Goal: Task Accomplishment & Management: Manage account settings

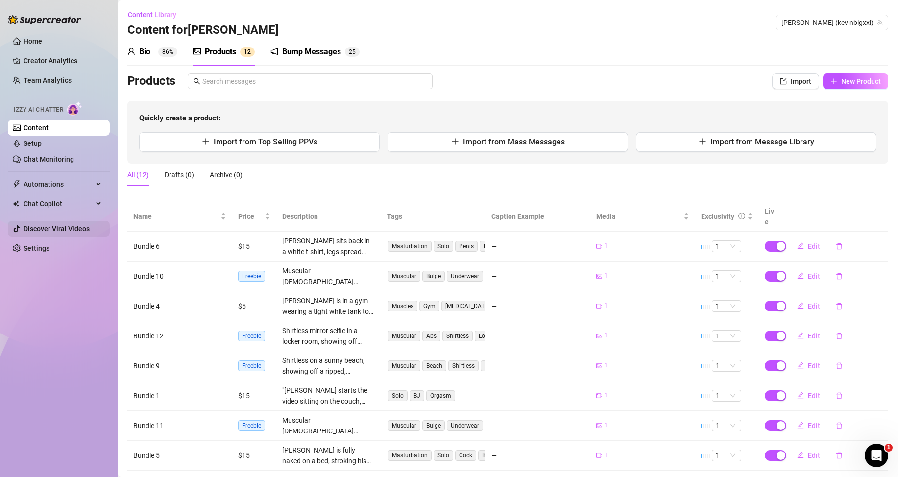
scroll to position [61, 0]
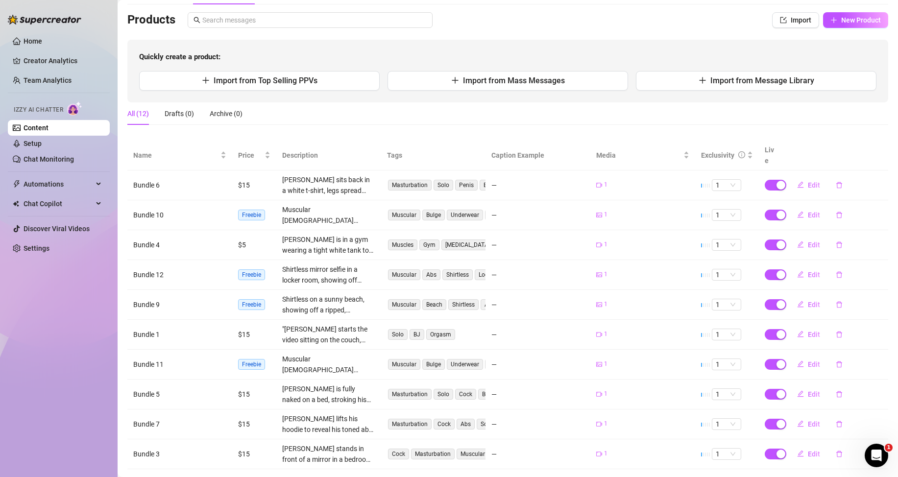
click at [48, 124] on link "Content" at bounding box center [36, 128] width 25 height 8
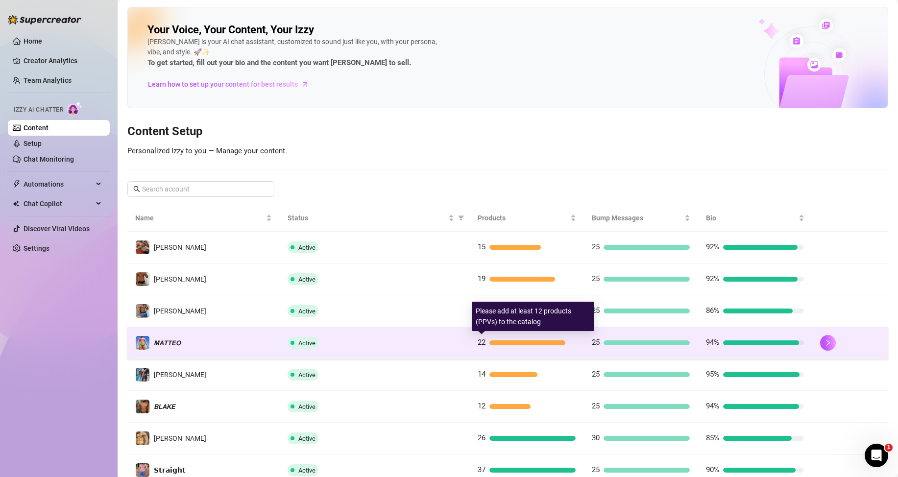
click at [498, 343] on div at bounding box center [527, 342] width 76 height 5
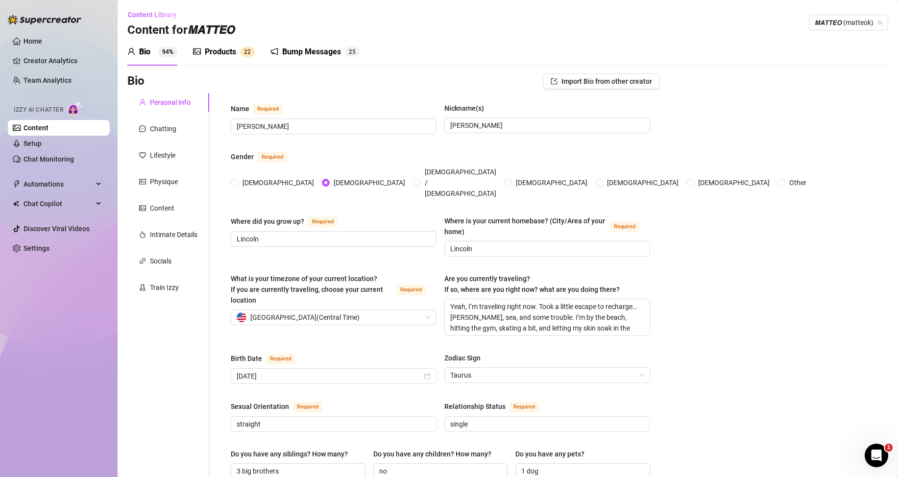
click at [211, 52] on div "Products" at bounding box center [220, 52] width 31 height 12
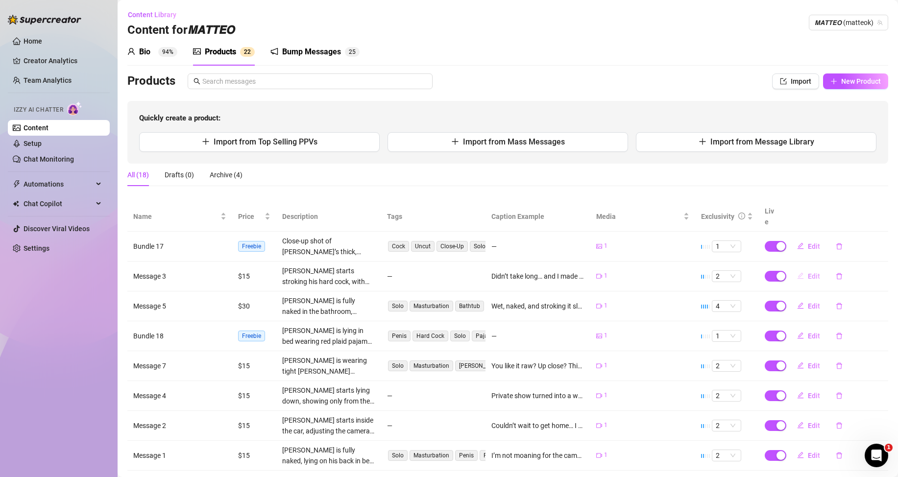
click at [808, 275] on span "Edit" at bounding box center [814, 276] width 12 height 8
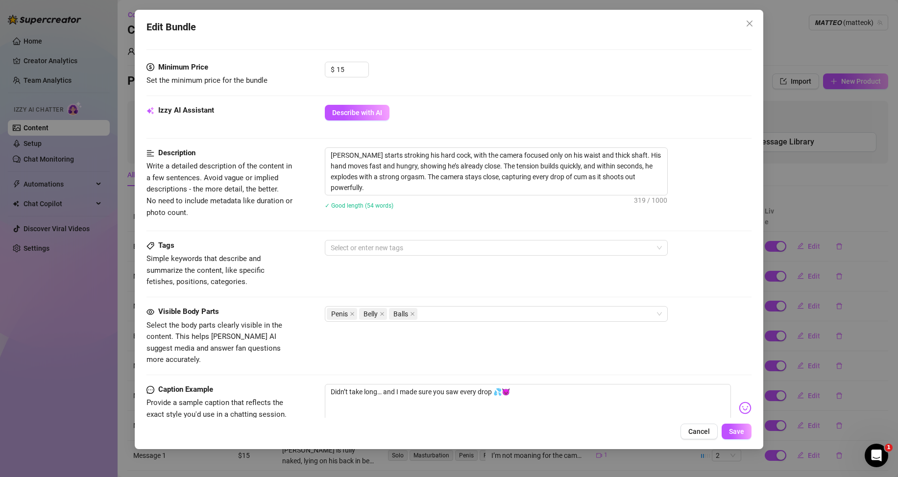
scroll to position [392, 0]
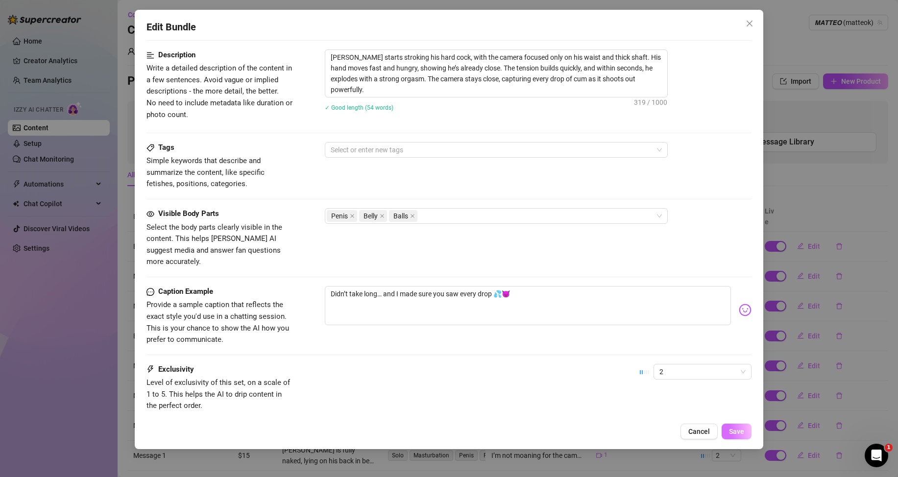
click at [742, 429] on span "Save" at bounding box center [736, 432] width 15 height 8
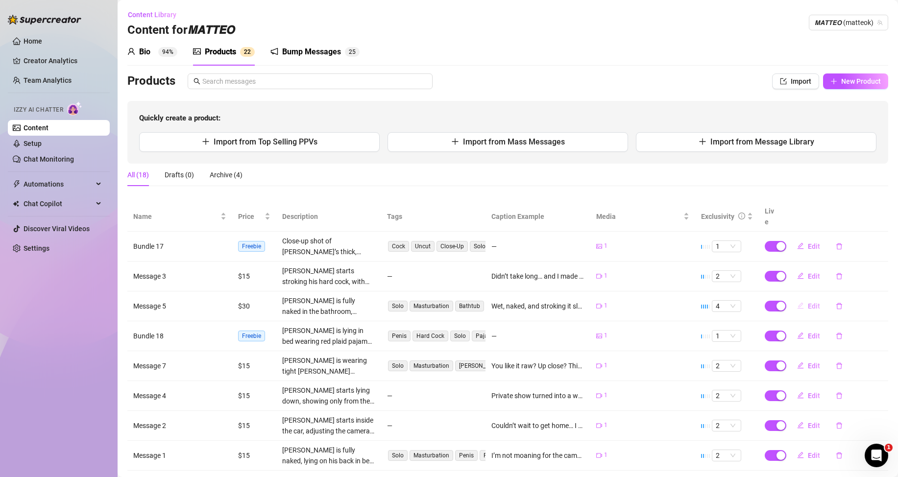
click at [808, 308] on span "Edit" at bounding box center [814, 306] width 12 height 8
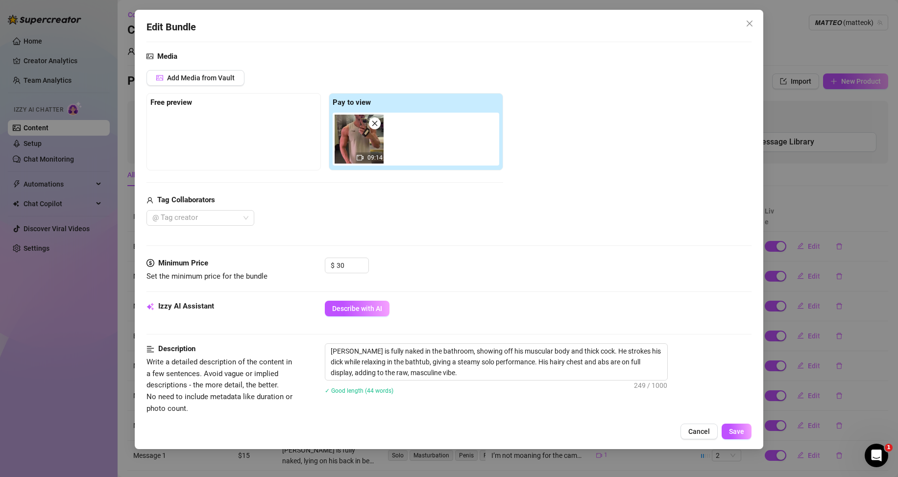
scroll to position [441, 0]
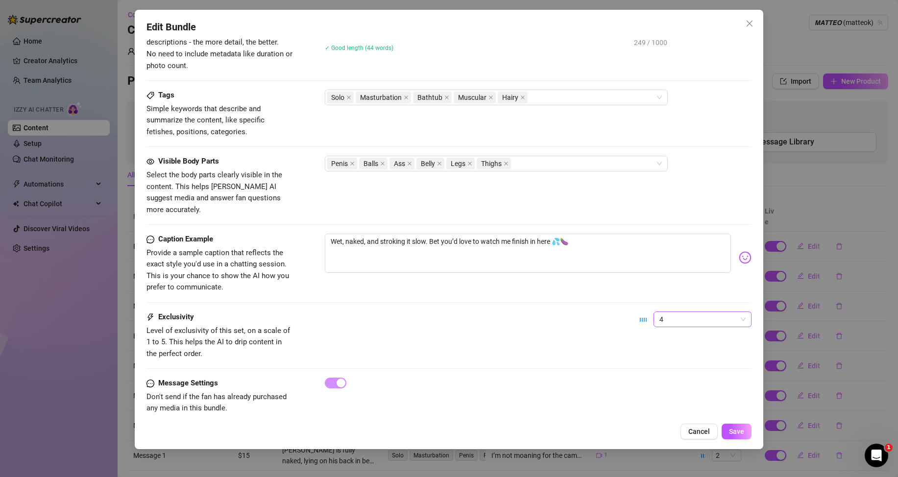
click at [671, 312] on span "4" at bounding box center [702, 319] width 86 height 15
click at [659, 343] on div "2" at bounding box center [694, 342] width 82 height 11
click at [734, 429] on span "Save" at bounding box center [736, 432] width 15 height 8
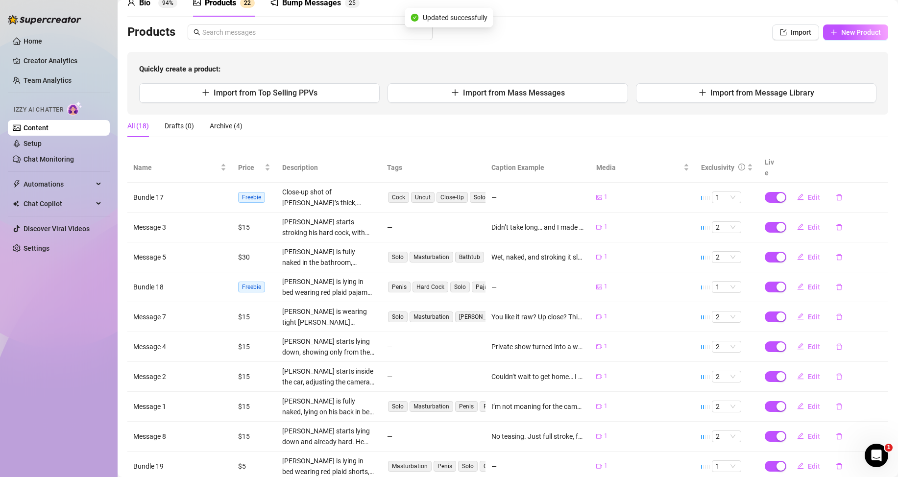
scroll to position [98, 0]
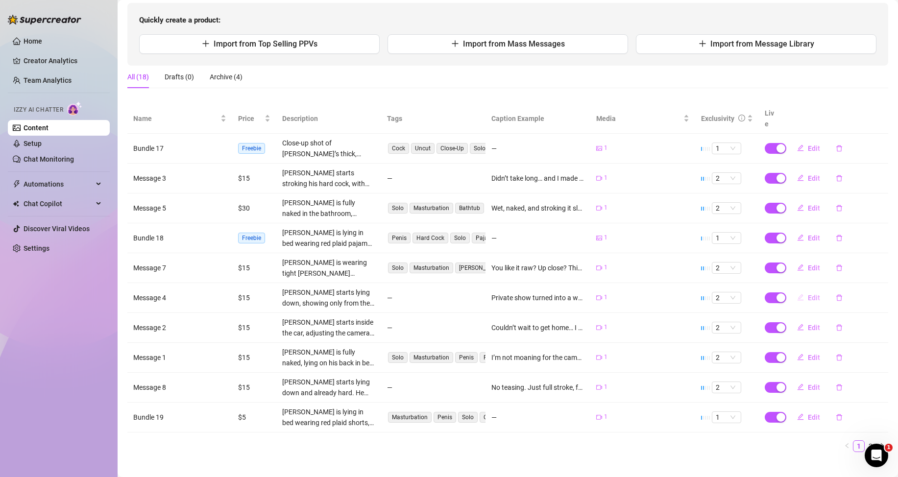
click at [808, 298] on span "Edit" at bounding box center [814, 298] width 12 height 8
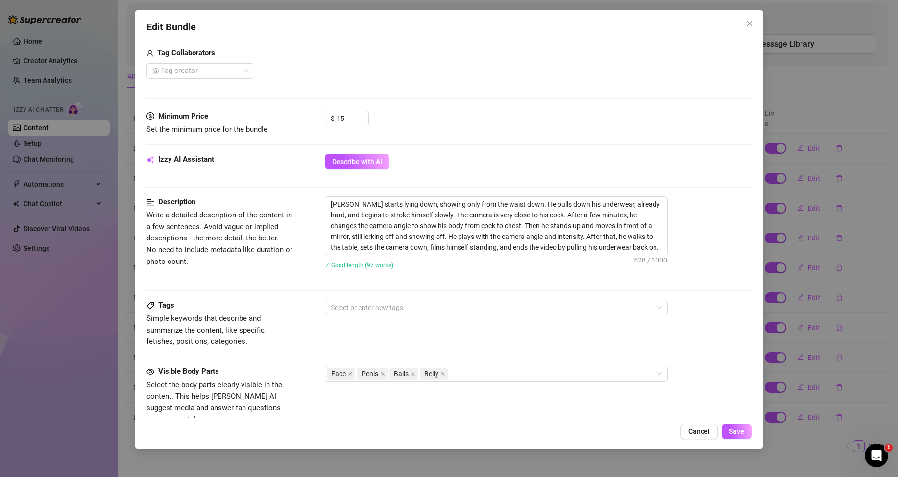
scroll to position [343, 0]
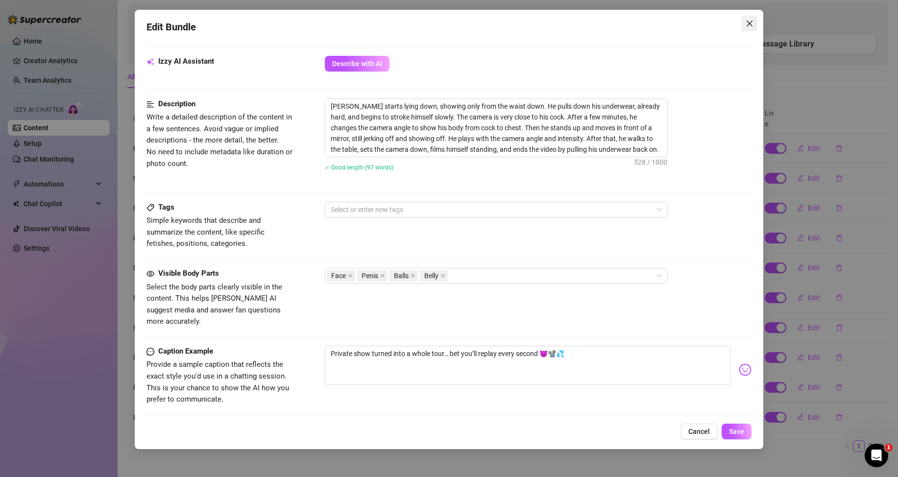
click at [752, 18] on button "Close" at bounding box center [750, 24] width 16 height 16
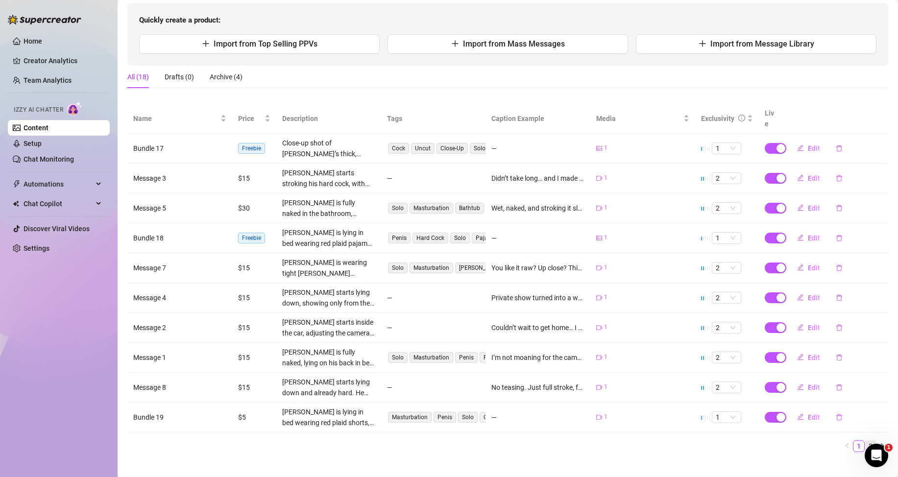
click at [865, 443] on link "2" at bounding box center [870, 446] width 11 height 11
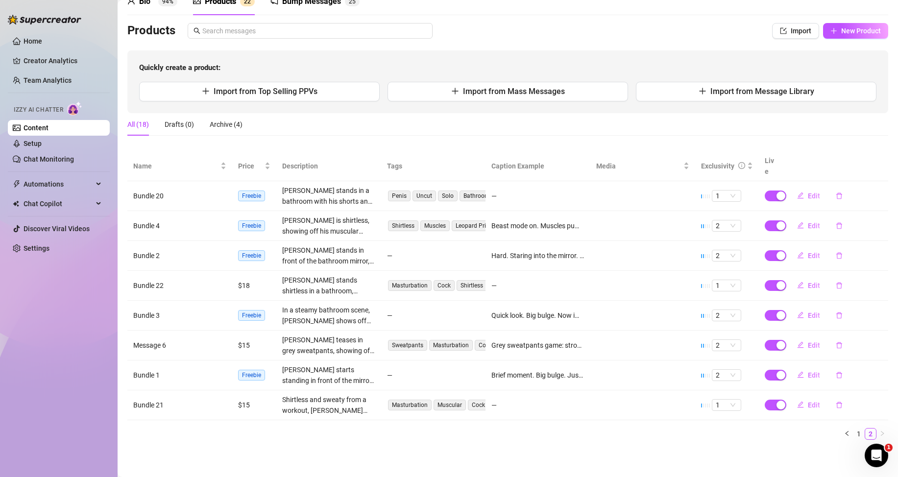
scroll to position [50, 0]
click at [830, 27] on button "New Product" at bounding box center [855, 31] width 65 height 16
type textarea "Type your message here..."
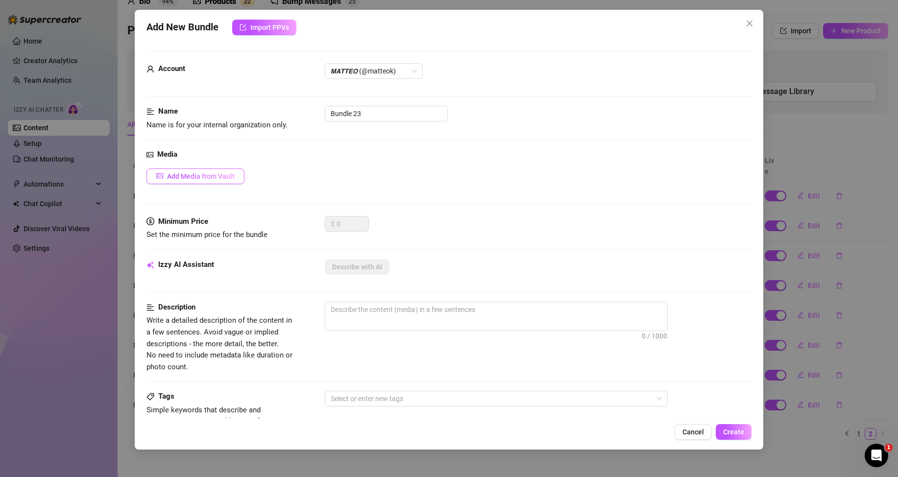
click at [204, 178] on span "Add Media from Vault" at bounding box center [201, 176] width 68 height 8
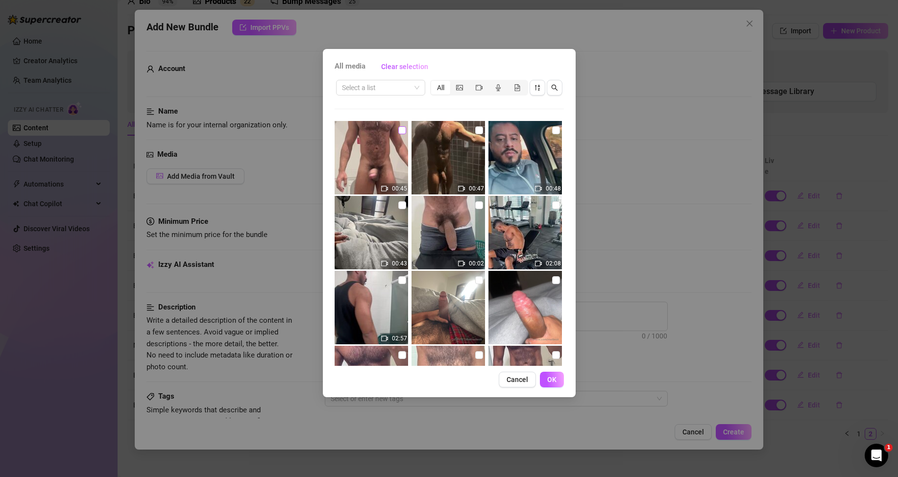
click at [398, 129] on input "checkbox" at bounding box center [402, 130] width 8 height 8
checkbox input "true"
click at [555, 383] on span "OK" at bounding box center [551, 380] width 9 height 8
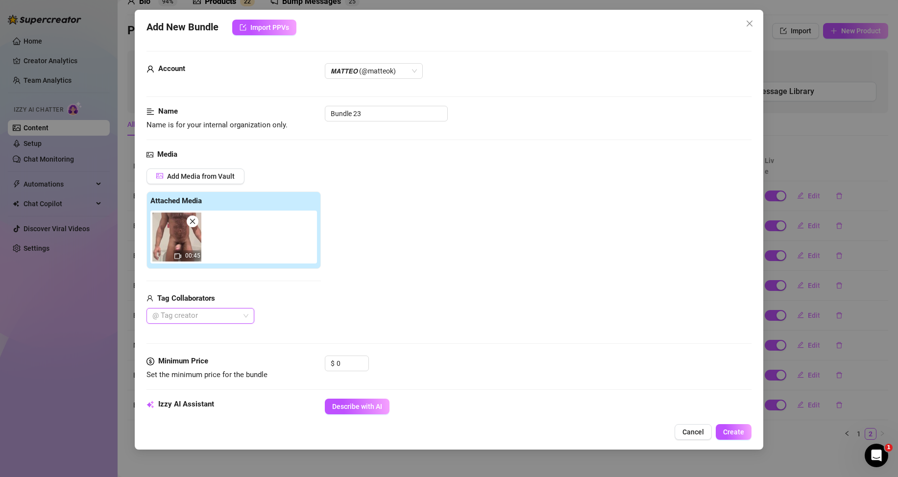
scroll to position [98, 0]
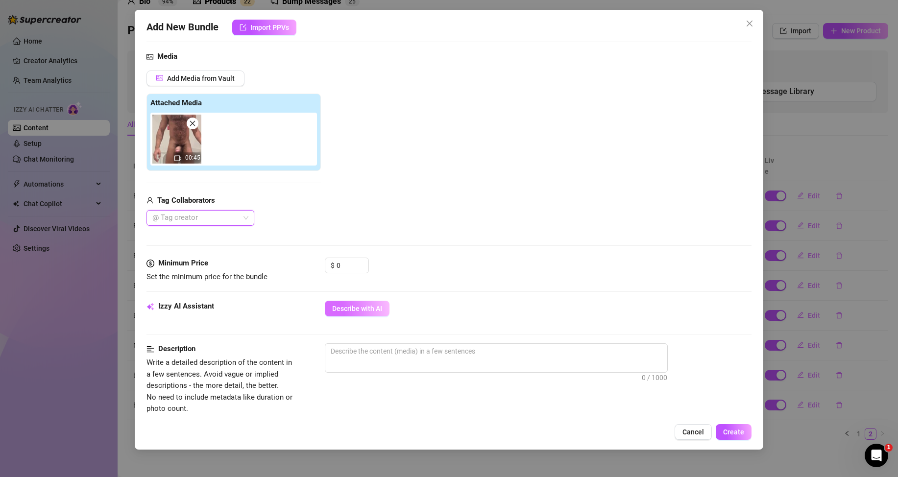
click at [362, 309] on span "Describe with AI" at bounding box center [357, 309] width 50 height 8
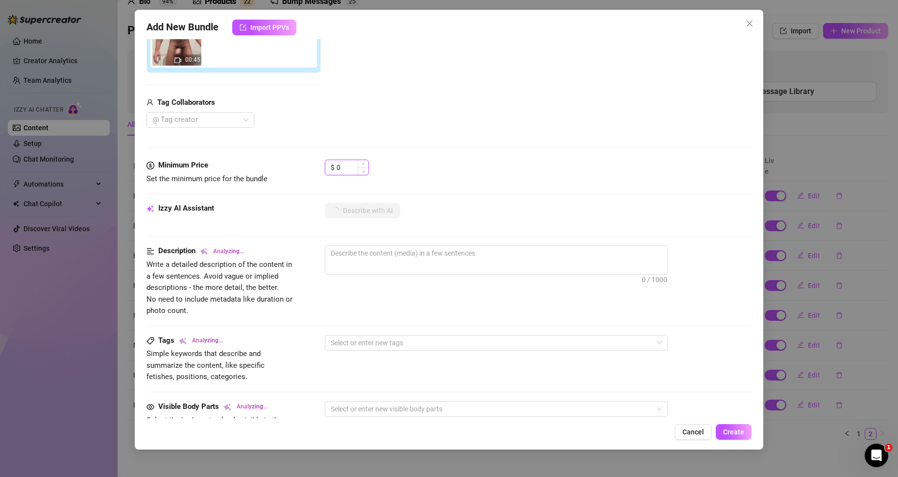
click at [339, 165] on input "0" at bounding box center [353, 167] width 32 height 15
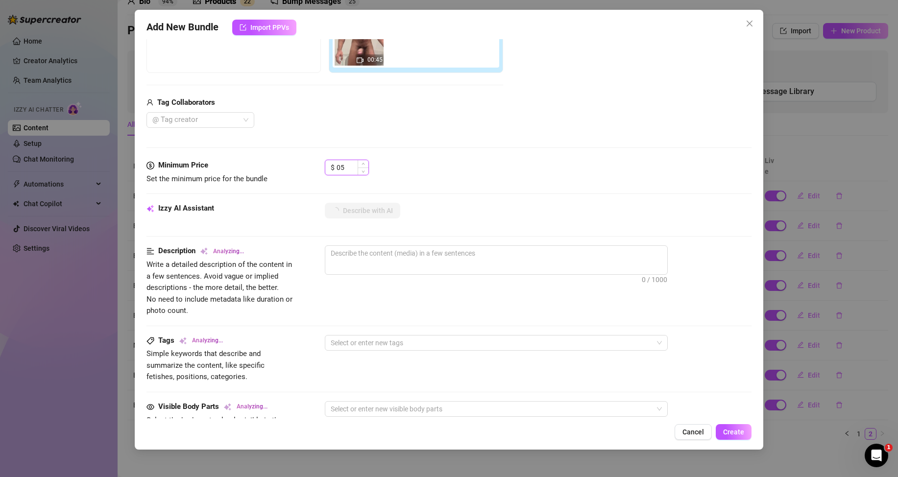
type input "5"
type textarea "[PERSON_NAME]"
type textarea "[PERSON_NAME] is"
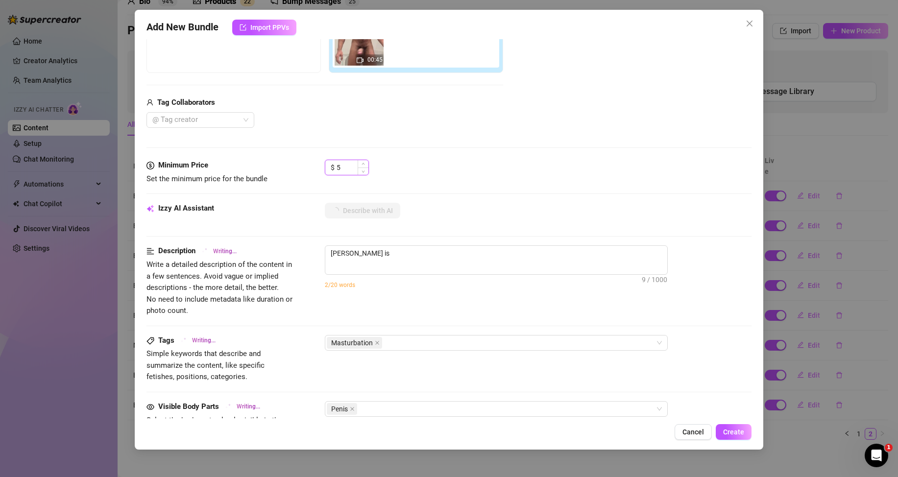
type textarea "[PERSON_NAME] is fully"
type textarea "[PERSON_NAME] is fully naked"
type textarea "[PERSON_NAME] is fully naked in"
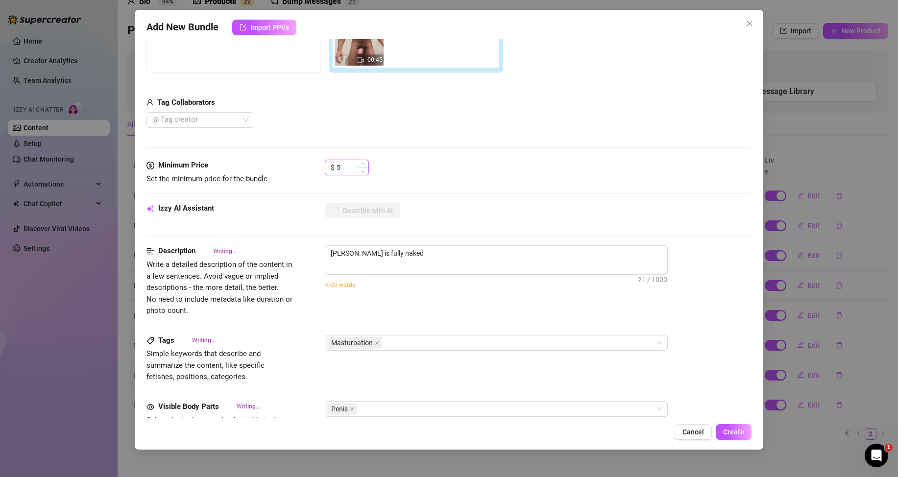
type textarea "[PERSON_NAME] is fully naked in"
type textarea "[PERSON_NAME] is fully naked in a"
type textarea "[PERSON_NAME] is fully naked in a bathroom,"
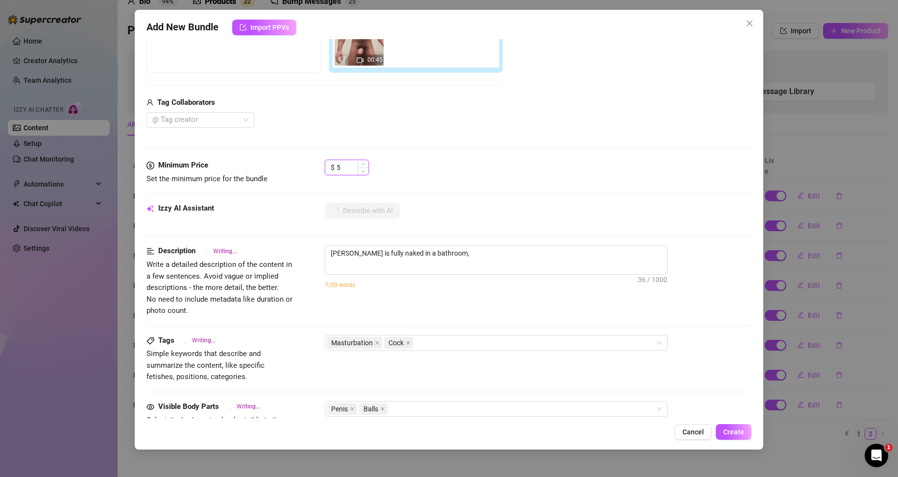
type textarea "[PERSON_NAME] is fully naked in a bathroom, showing"
type textarea "[PERSON_NAME] is fully naked in a bathroom, showing off"
type textarea "[PERSON_NAME] is fully naked in a bathroom, showing off his"
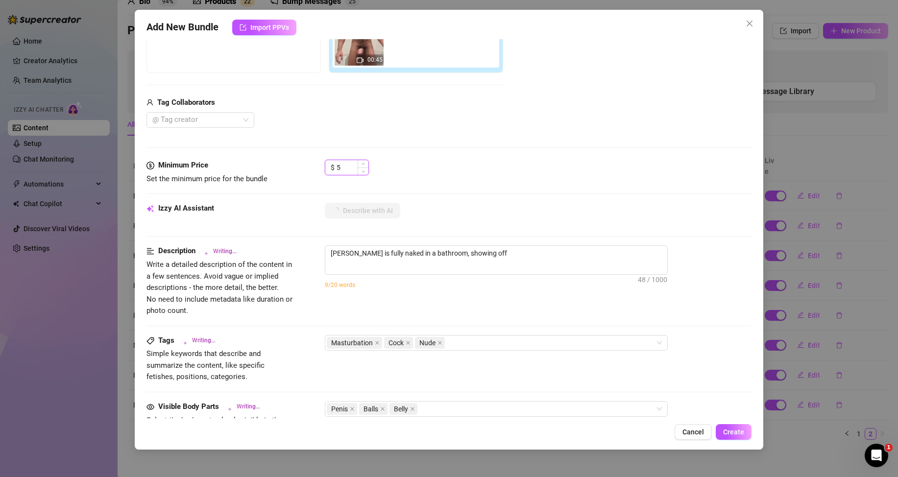
type textarea "[PERSON_NAME] is fully naked in a bathroom, showing off his"
type textarea "[PERSON_NAME] is fully naked in a bathroom, showing off his hairy"
type textarea "[PERSON_NAME] is fully naked in a bathroom, showing off his hairy chest,"
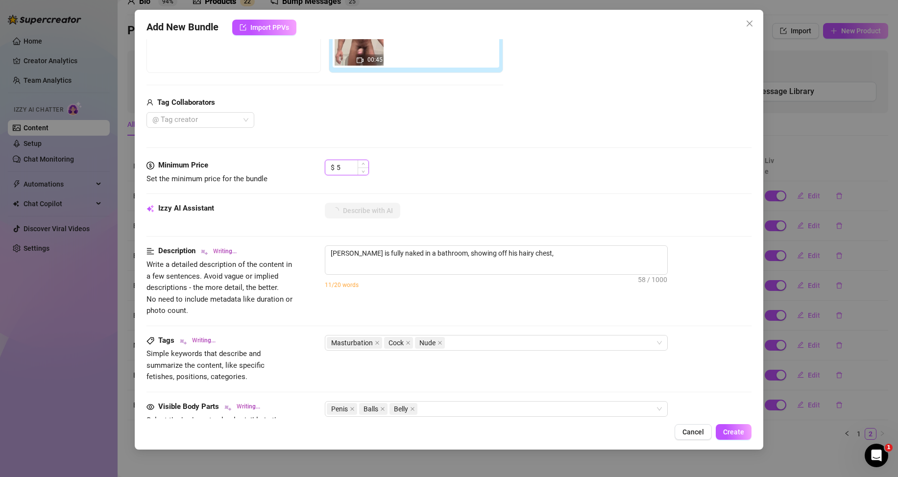
type textarea "[PERSON_NAME] is fully naked in a bathroom, showing off his hairy chest, toned"
type textarea "[PERSON_NAME] is fully naked in a bathroom, showing off his hairy chest, toned …"
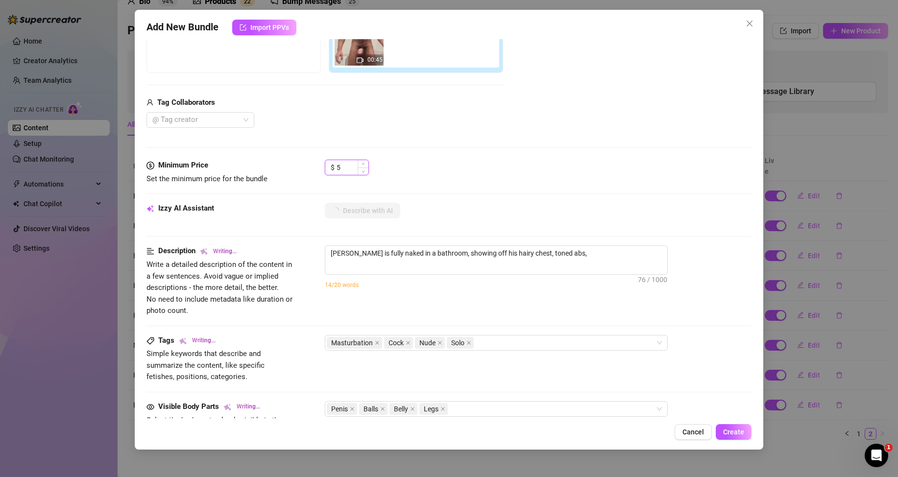
type textarea "[PERSON_NAME] is fully naked in a bathroom, showing off his hairy chest, toned …"
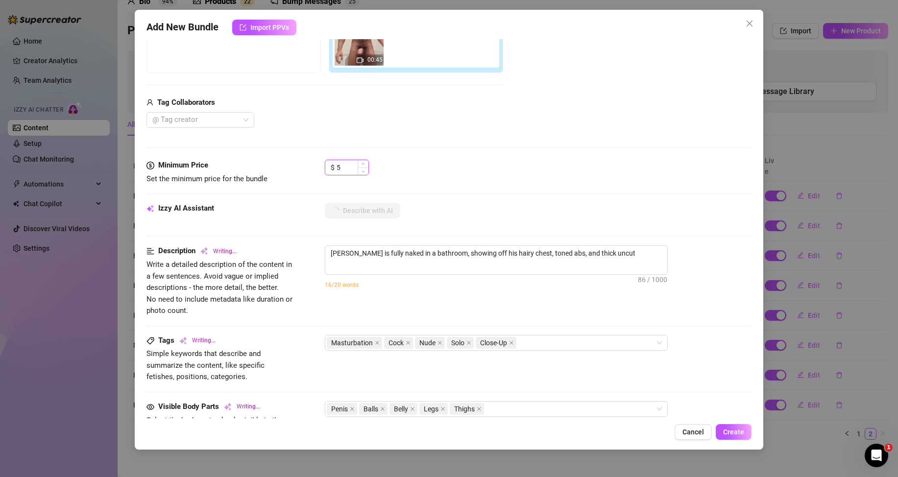
type textarea "[PERSON_NAME] is fully naked in a bathroom, showing off his hairy chest, toned …"
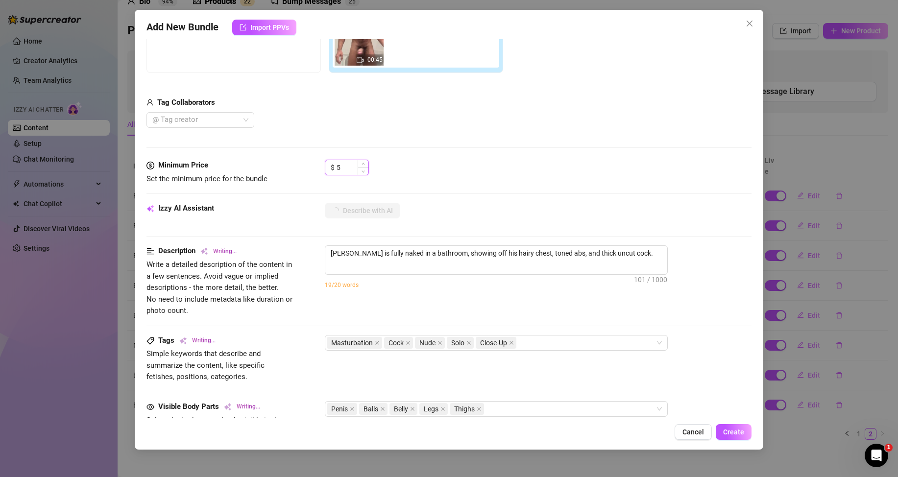
type textarea "[PERSON_NAME] is fully naked in a bathroom, showing off his hairy chest, toned …"
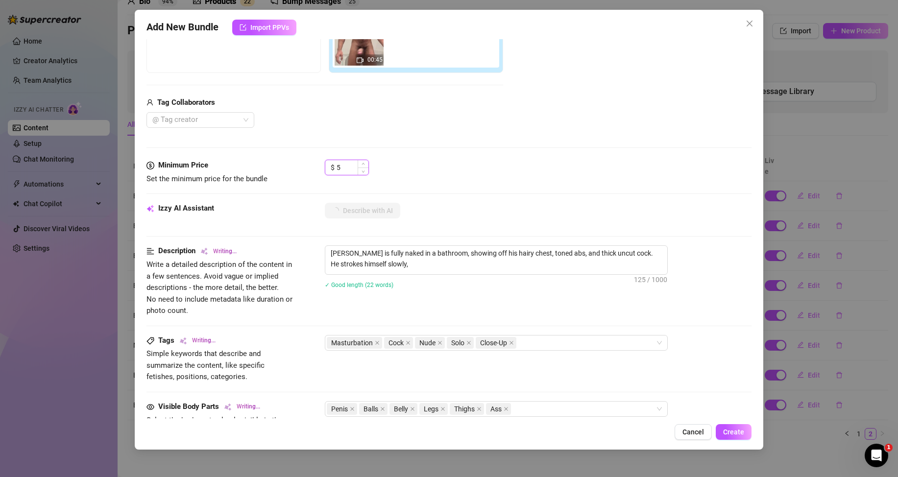
type textarea "[PERSON_NAME] is fully naked in a bathroom, showing off his hairy chest, toned …"
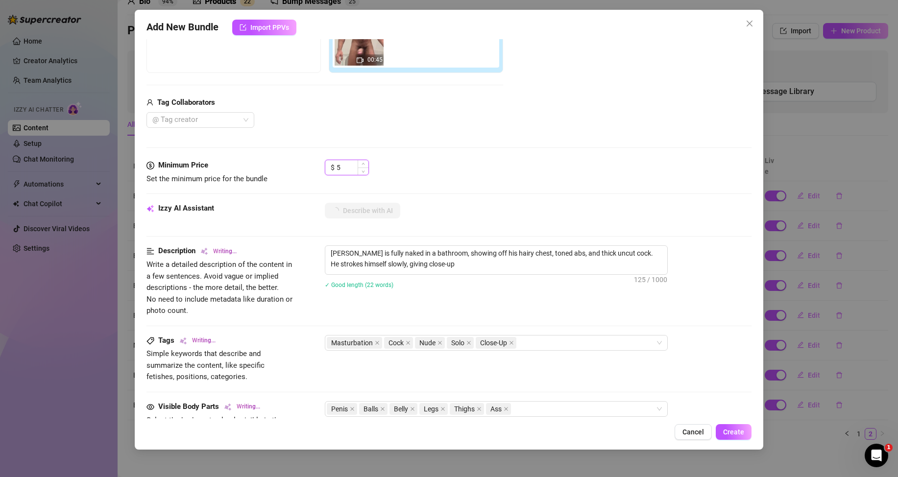
type textarea "[PERSON_NAME] is fully naked in a bathroom, showing off his hairy chest, toned …"
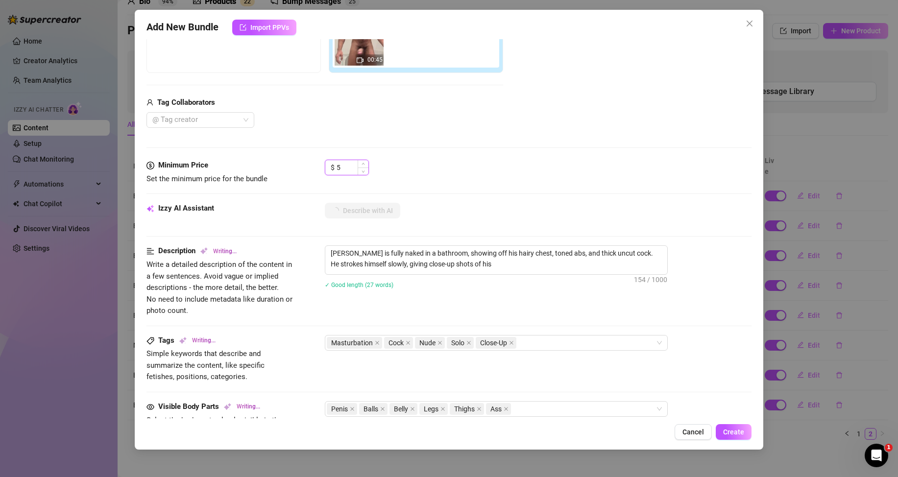
type textarea "[PERSON_NAME] is fully naked in a bathroom, showing off his hairy chest, toned …"
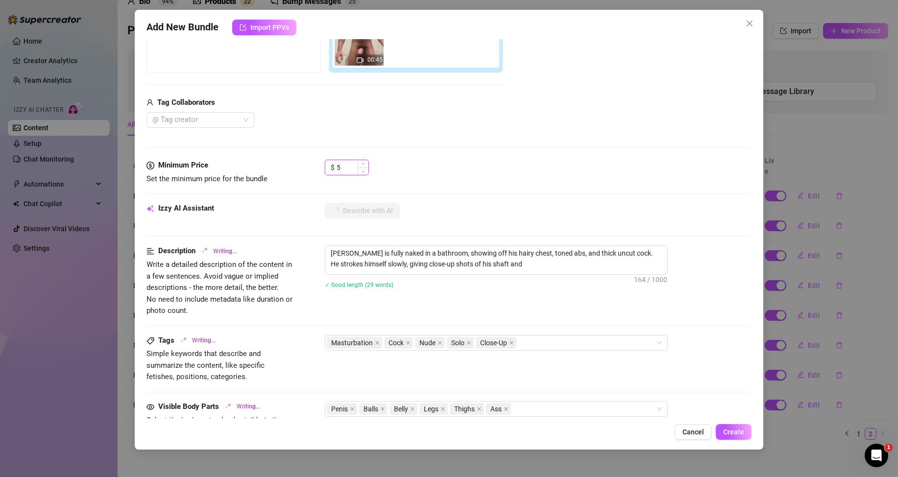
type textarea "[PERSON_NAME] is fully naked in a bathroom, showing off his hairy chest, toned …"
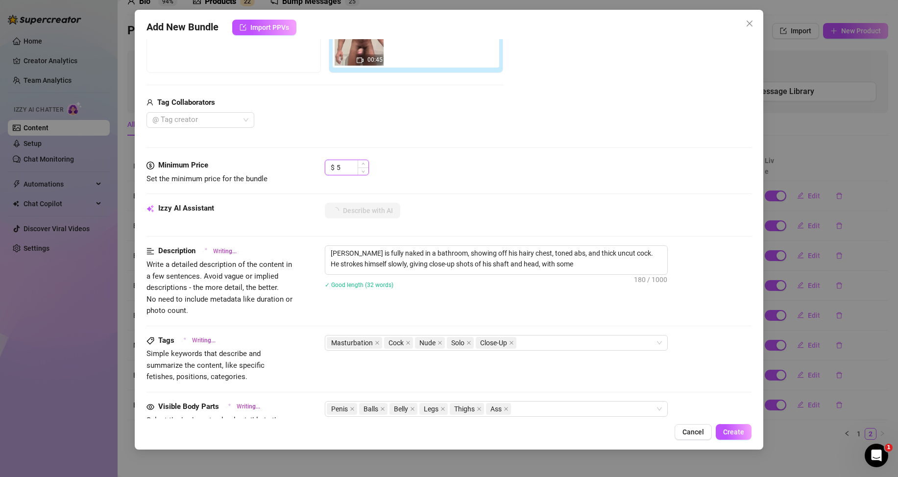
type textarea "[PERSON_NAME] is fully naked in a bathroom, showing off his hairy chest, toned …"
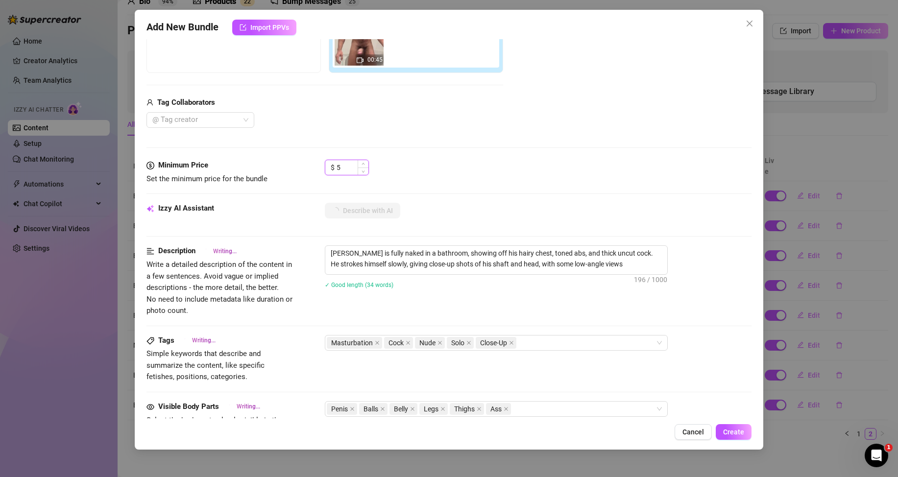
type textarea "[PERSON_NAME] is fully naked in a bathroom, showing off his hairy chest, toned …"
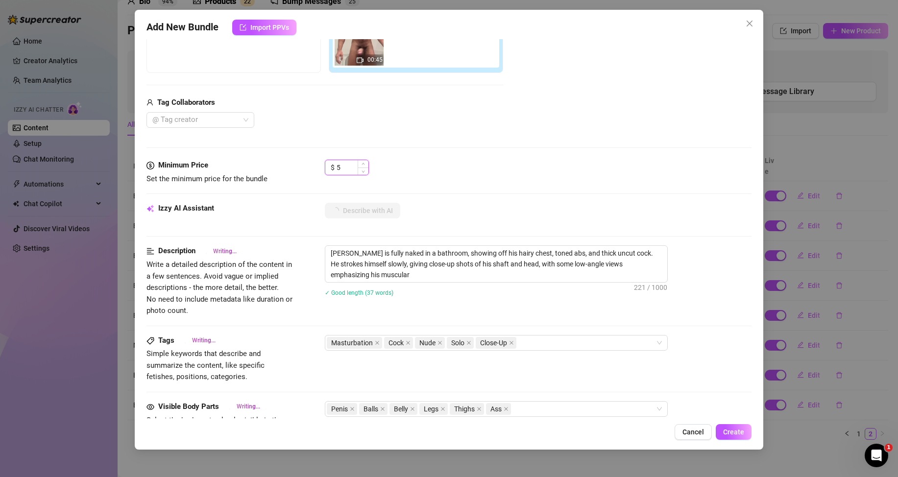
type textarea "[PERSON_NAME] is fully naked in a bathroom, showing off his hairy chest, toned …"
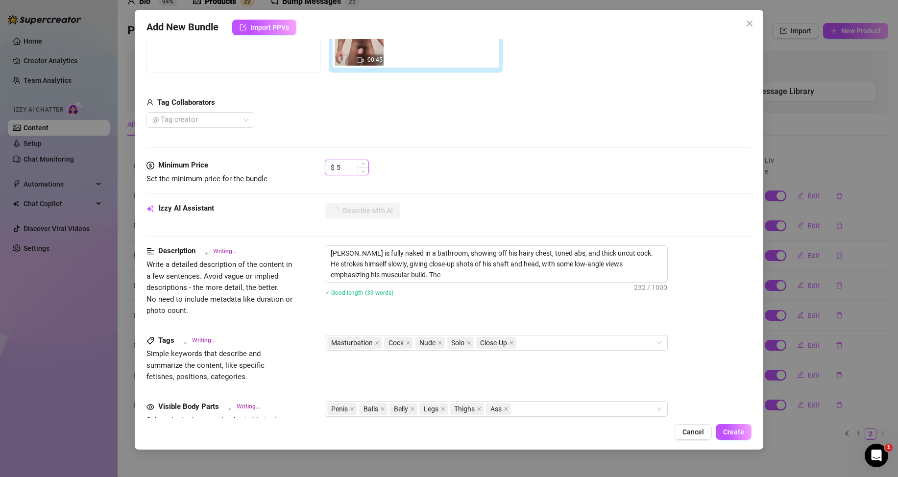
type textarea "[PERSON_NAME] is fully naked in a bathroom, showing off his hairy chest, toned …"
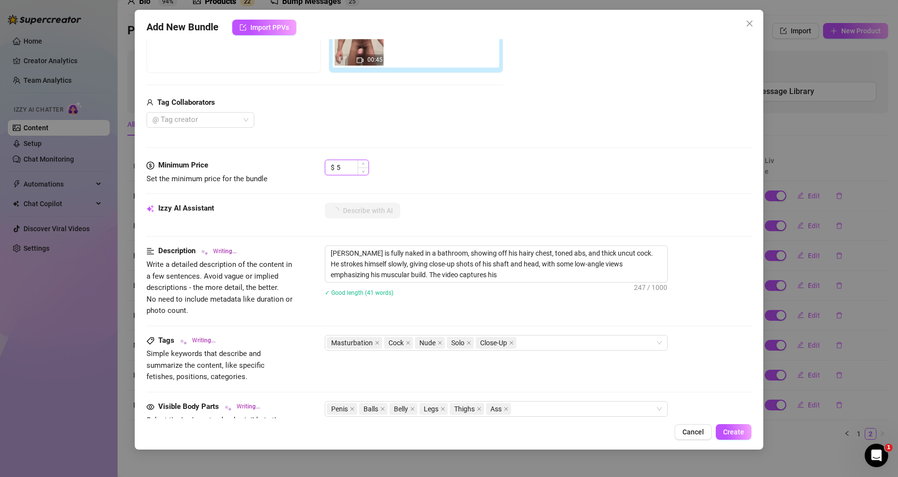
type textarea "[PERSON_NAME] is fully naked in a bathroom, showing off his hairy chest, toned …"
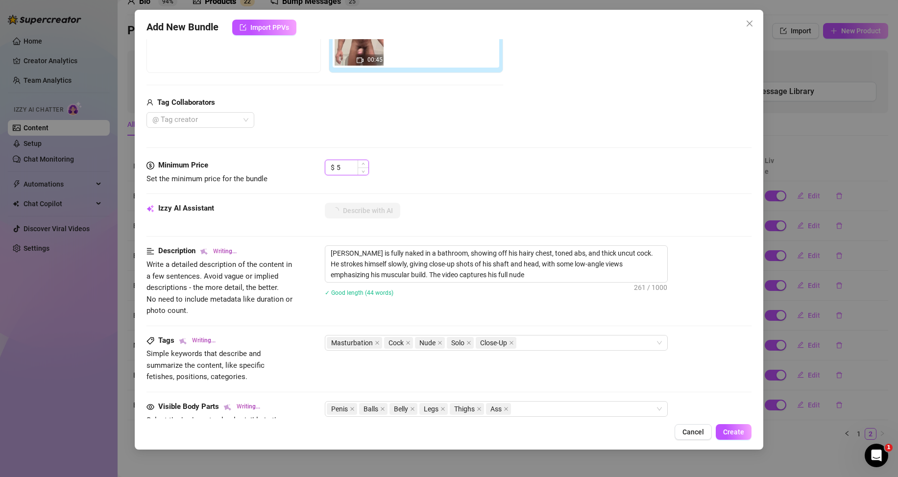
type textarea "[PERSON_NAME] is fully naked in a bathroom, showing off his hairy chest, toned …"
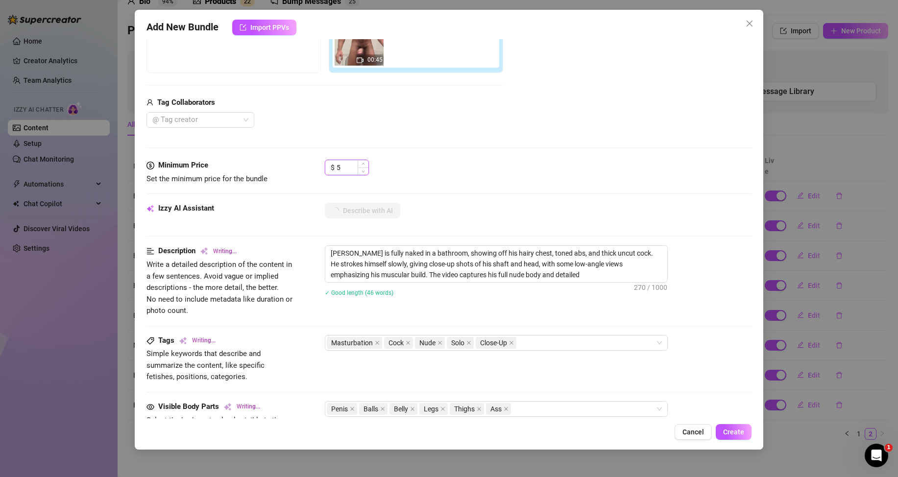
type textarea "[PERSON_NAME] is fully naked in a bathroom, showing off his hairy chest, toned …"
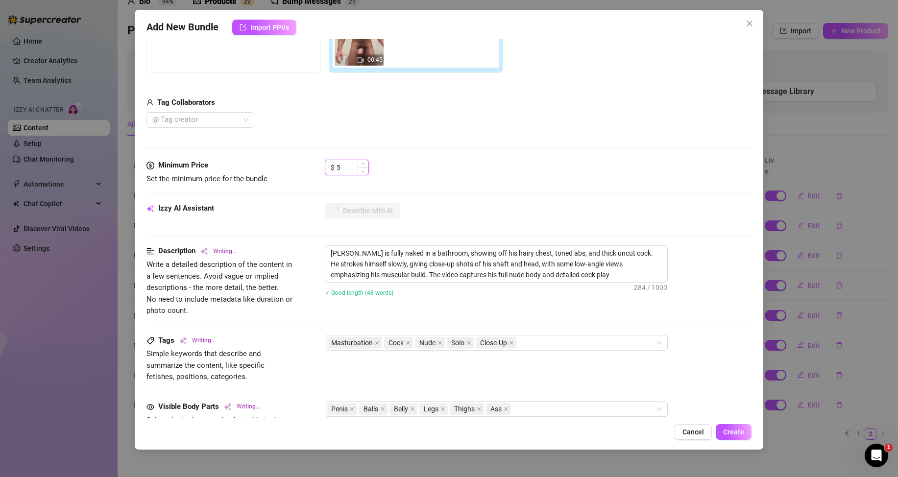
type textarea "[PERSON_NAME] is fully naked in a bathroom, showing off his hairy chest, toned …"
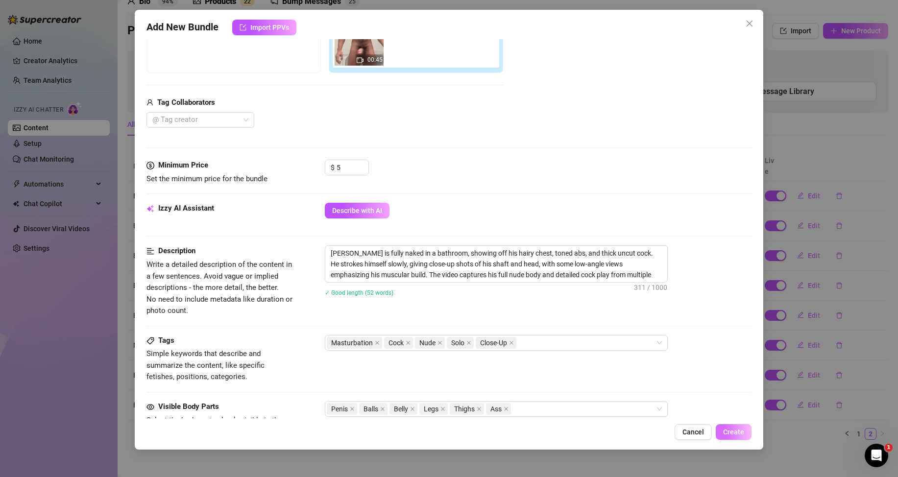
click at [745, 430] on button "Create" at bounding box center [734, 432] width 36 height 16
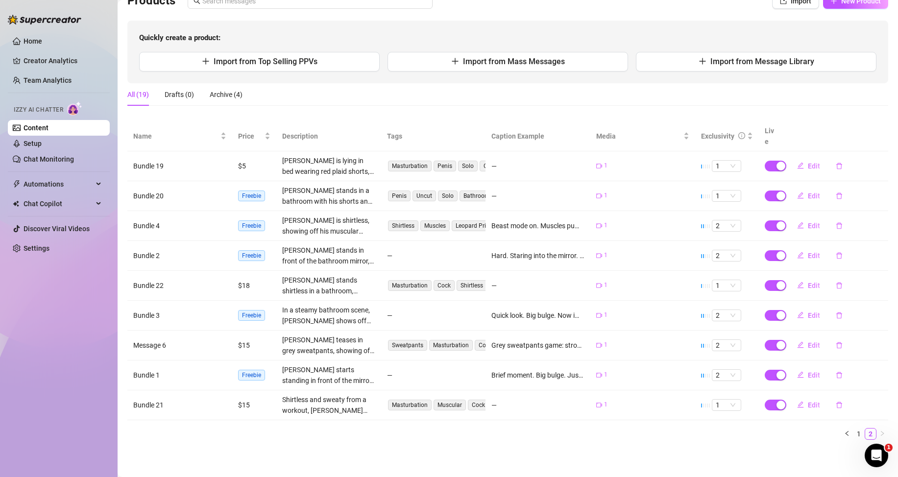
scroll to position [0, 0]
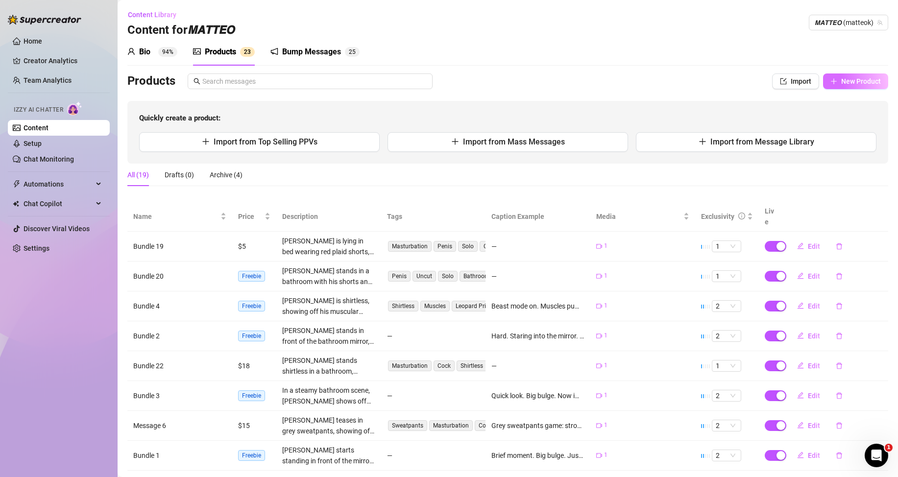
click at [847, 78] on span "New Product" at bounding box center [861, 81] width 40 height 8
type textarea "Type your message here..."
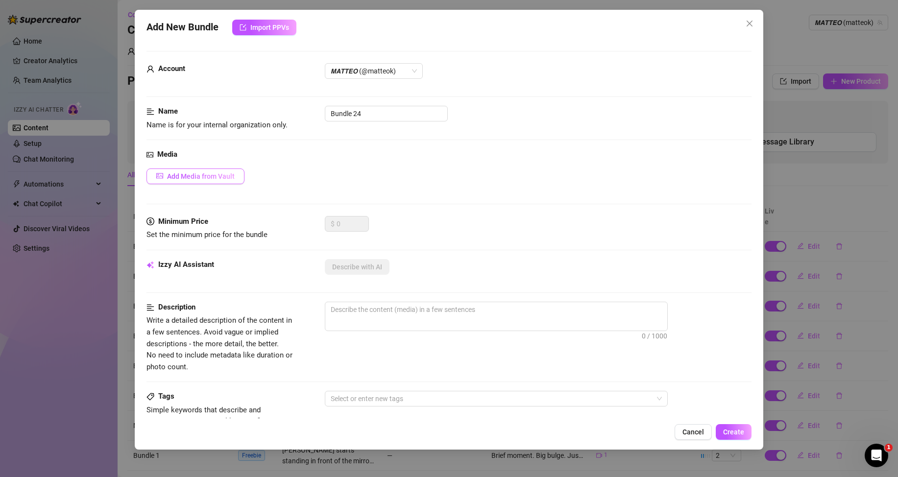
click at [229, 176] on span "Add Media from Vault" at bounding box center [201, 176] width 68 height 8
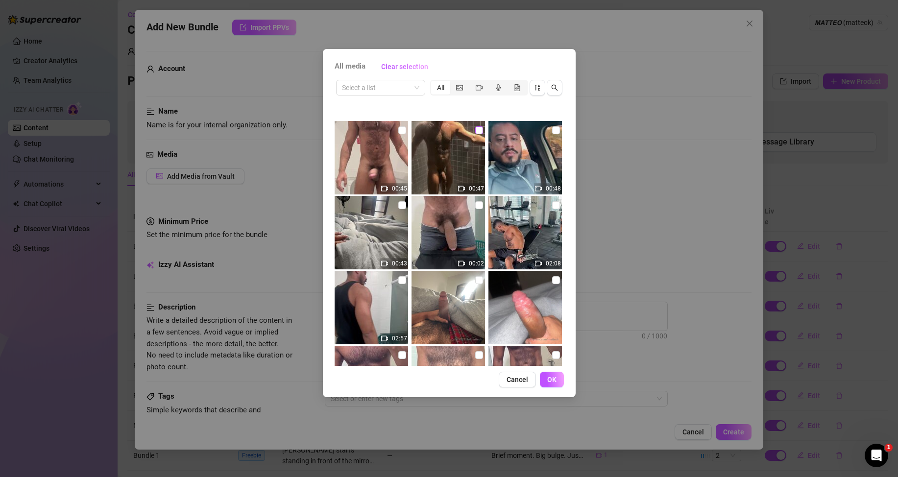
click at [475, 131] on input "checkbox" at bounding box center [479, 130] width 8 height 8
checkbox input "true"
click at [544, 376] on button "OK" at bounding box center [552, 380] width 24 height 16
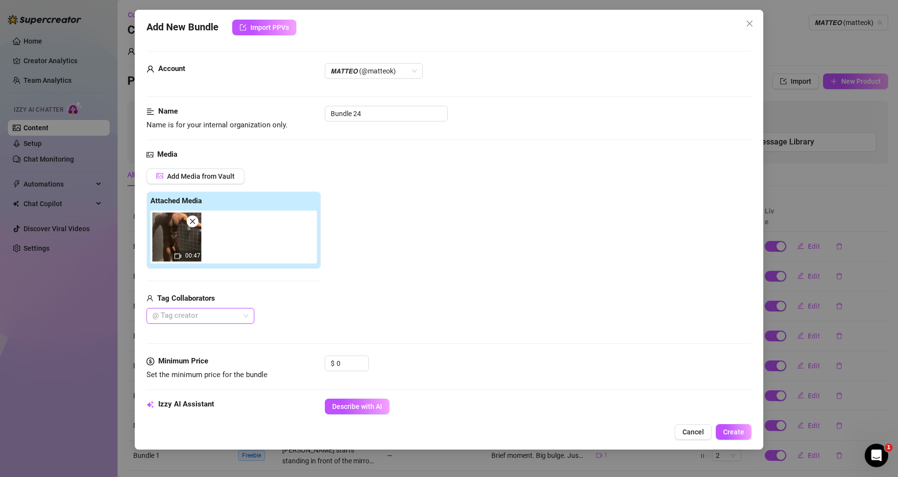
scroll to position [98, 0]
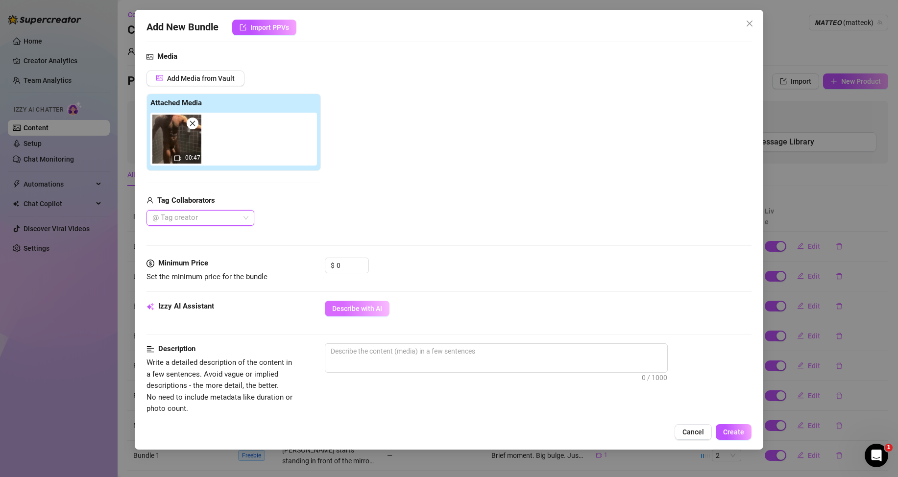
click at [347, 305] on span "Describe with AI" at bounding box center [357, 309] width 50 height 8
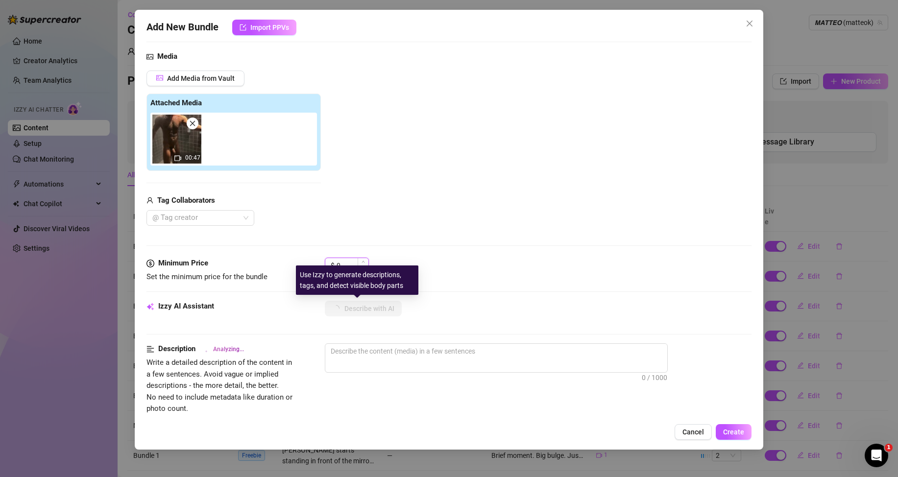
click at [347, 265] on input "0" at bounding box center [353, 265] width 32 height 15
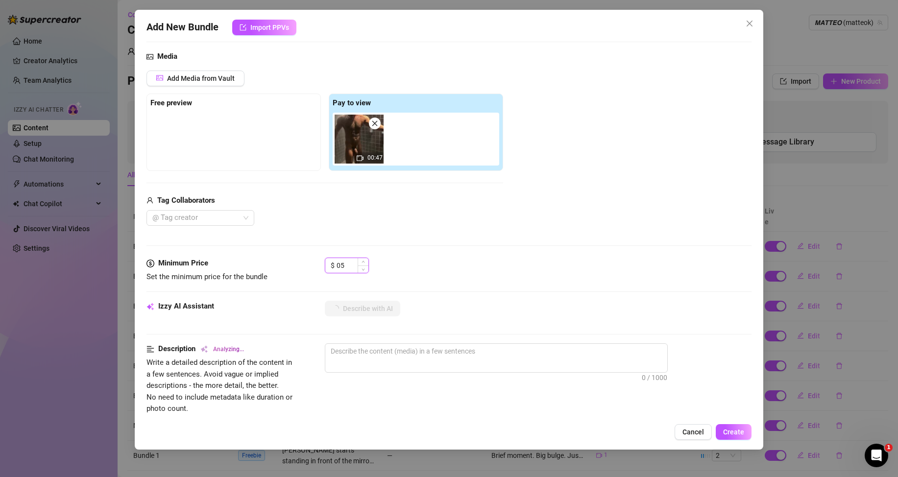
type input "5"
click at [488, 292] on div at bounding box center [448, 291] width 605 height 0
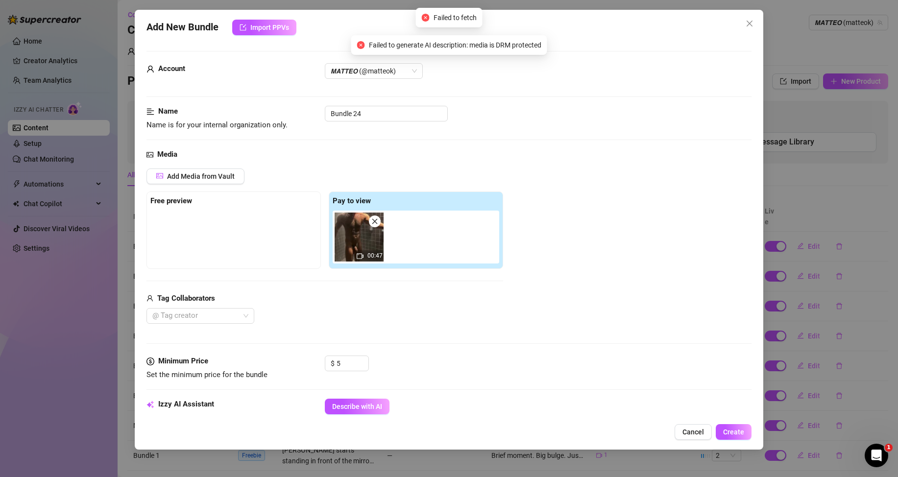
scroll to position [49, 0]
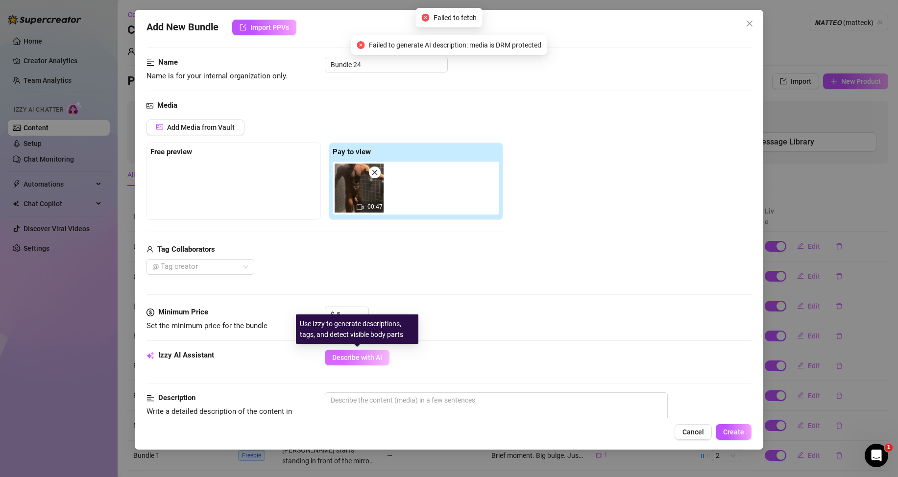
click at [375, 353] on button "Describe with AI" at bounding box center [357, 358] width 65 height 16
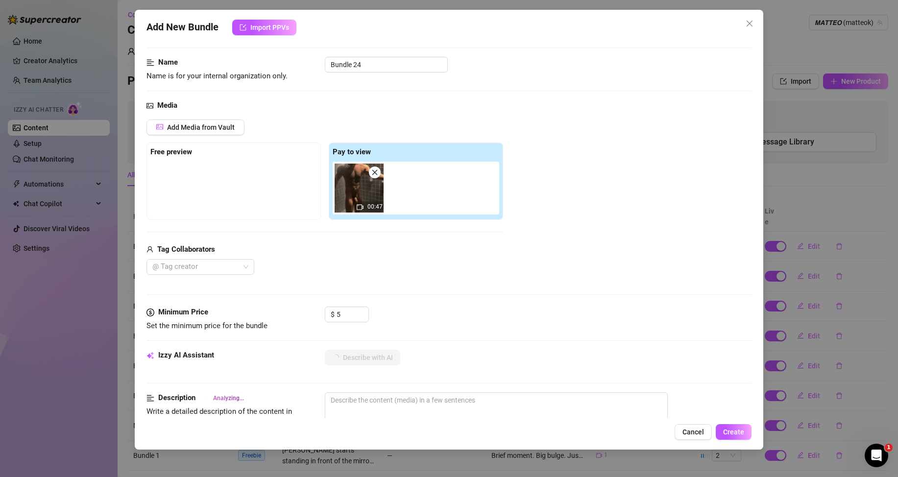
type textarea "[PERSON_NAME]"
type textarea "[PERSON_NAME] is"
type textarea "[PERSON_NAME] is fully"
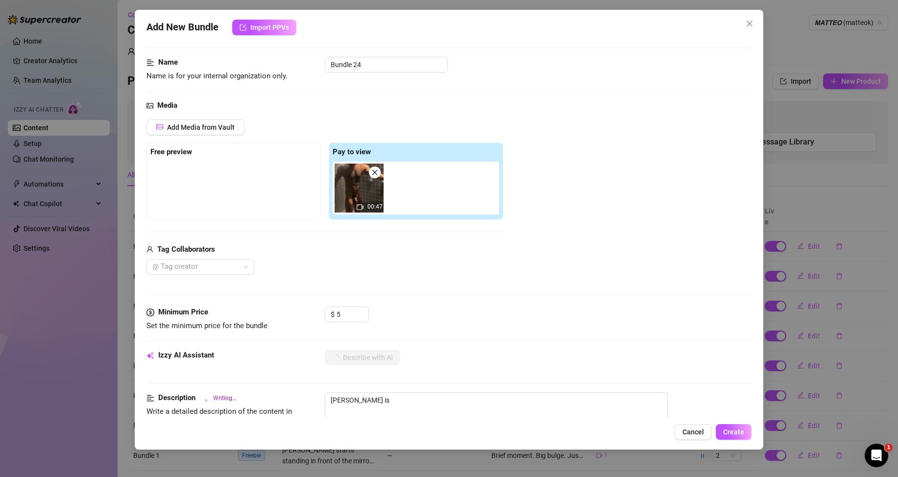
type textarea "[PERSON_NAME] is fully"
type textarea "[PERSON_NAME] is fully naked"
type textarea "[PERSON_NAME] is fully naked in"
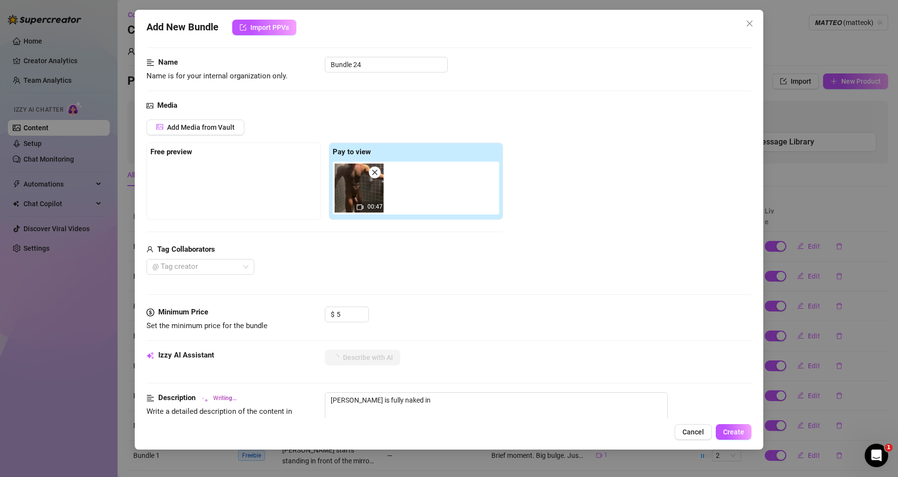
type textarea "[PERSON_NAME] is fully naked in a"
type textarea "[PERSON_NAME] is fully naked in a steamy"
type textarea "[PERSON_NAME] is fully naked in a steamy shower,"
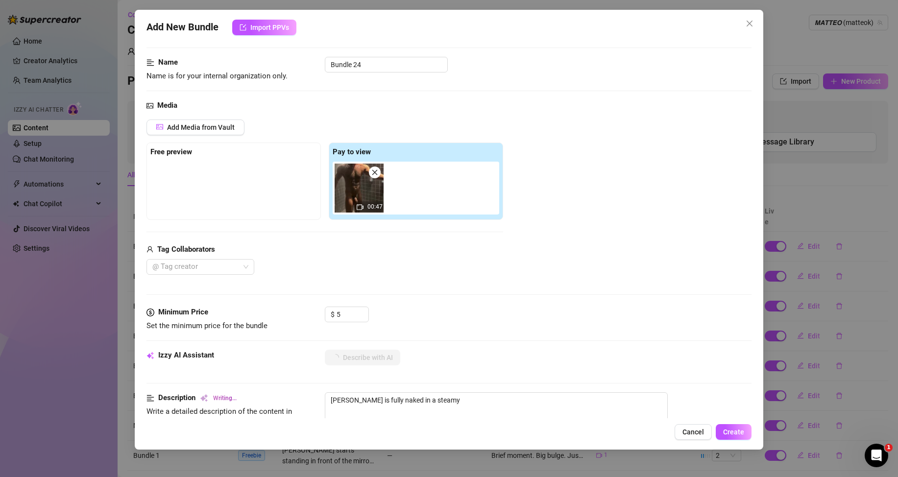
type textarea "[PERSON_NAME] is fully naked in a steamy shower,"
type textarea "[PERSON_NAME] is fully naked in a steamy shower, water"
type textarea "[PERSON_NAME] is fully naked in a steamy shower, water running"
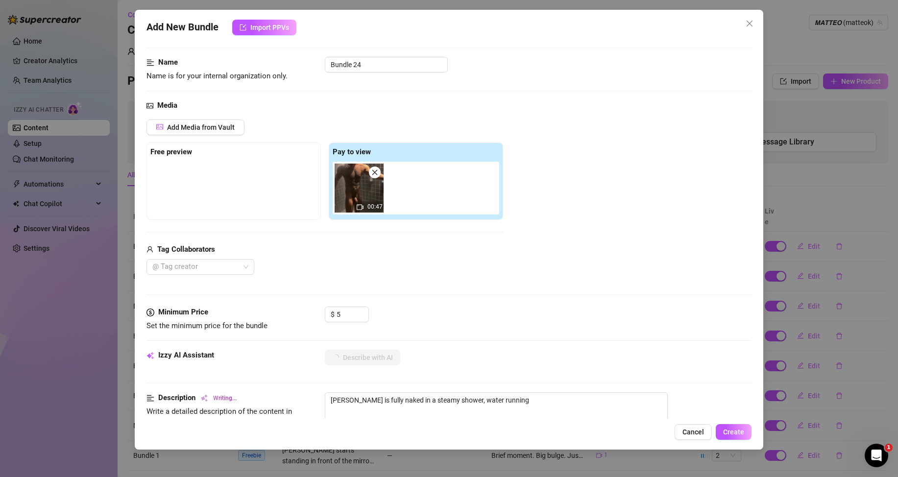
type textarea "[PERSON_NAME] is fully naked in a steamy shower, water running down"
type textarea "[PERSON_NAME] is fully naked in a steamy shower, water running down his"
type textarea "[PERSON_NAME] is fully naked in a steamy shower, water running down his muscula…"
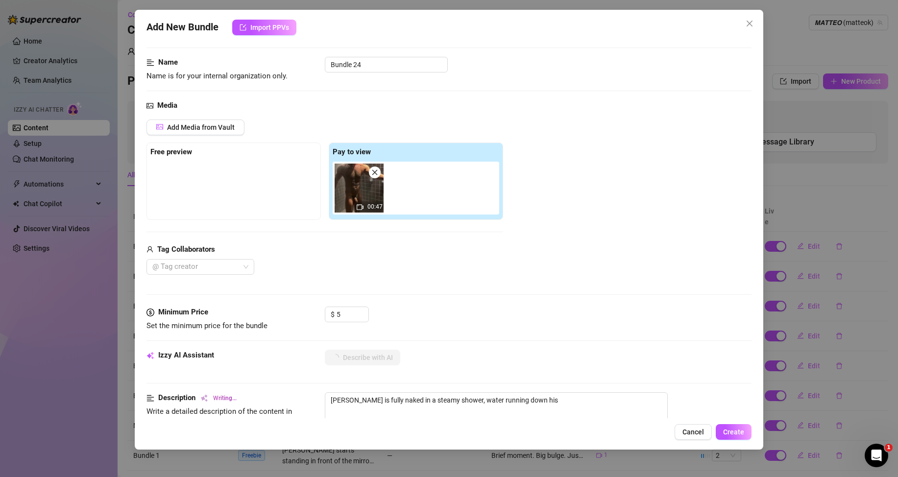
type textarea "[PERSON_NAME] is fully naked in a steamy shower, water running down his muscula…"
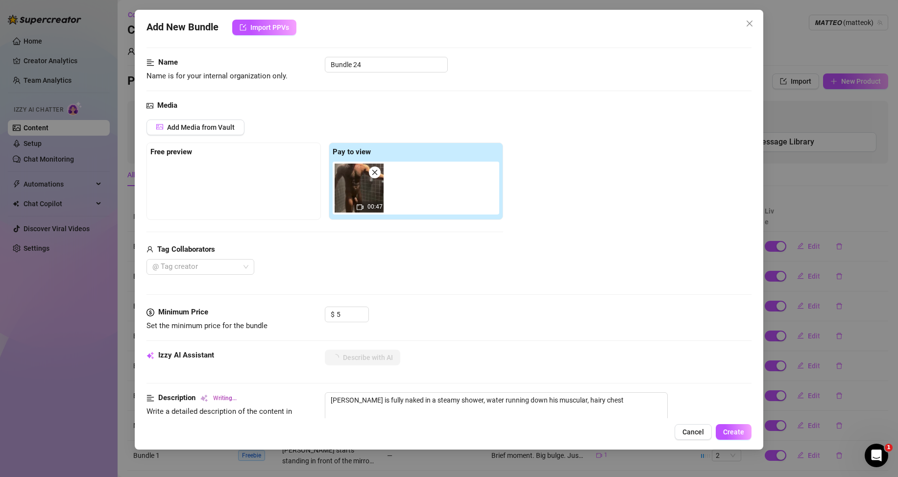
type textarea "[PERSON_NAME] is fully naked in a steamy shower, water running down his muscula…"
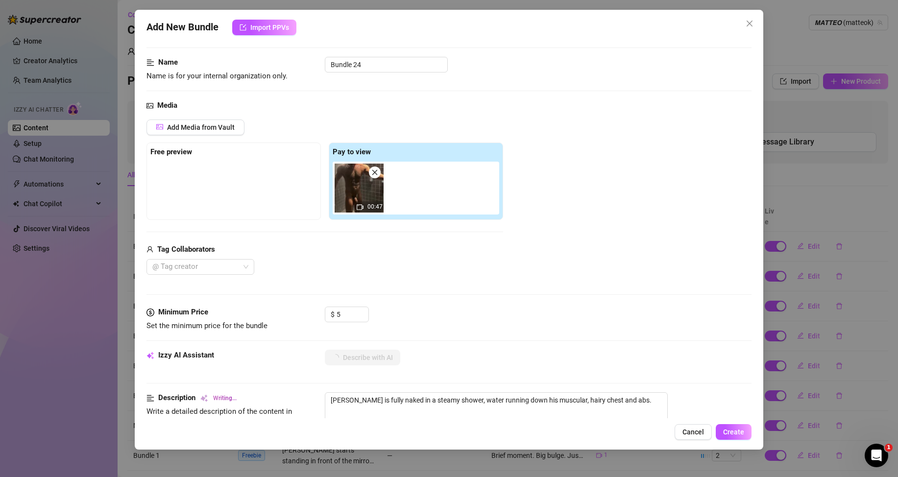
type textarea "[PERSON_NAME] is fully naked in a steamy shower, water running down his muscula…"
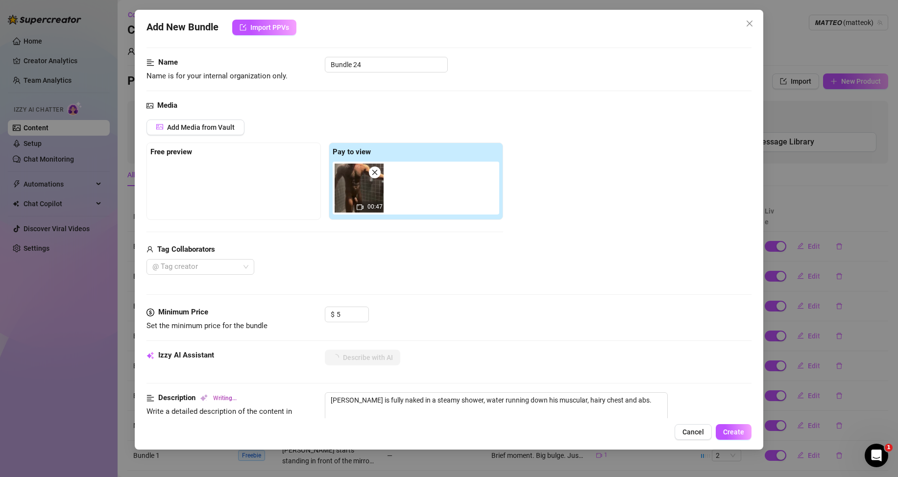
type textarea "[PERSON_NAME] is fully naked in a steamy shower, water running down his muscula…"
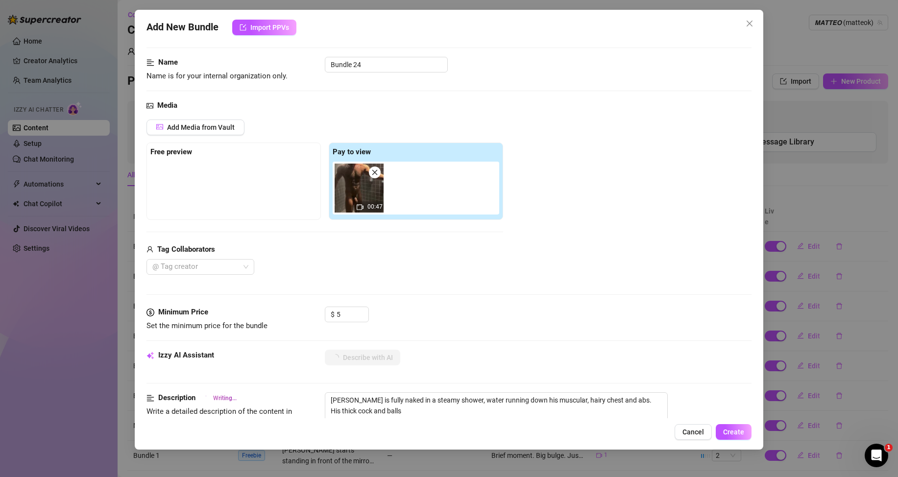
type textarea "[PERSON_NAME] is fully naked in a steamy shower, water running down his muscula…"
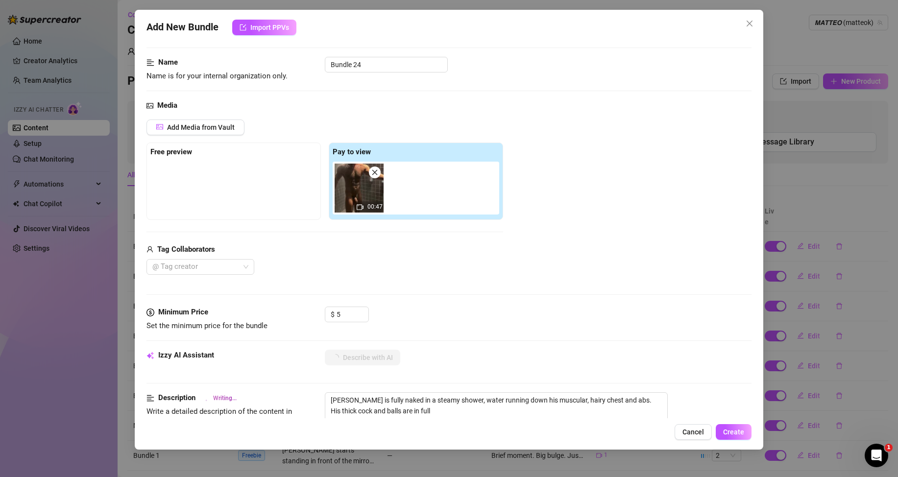
type textarea "[PERSON_NAME] is fully naked in a steamy shower, water running down his muscula…"
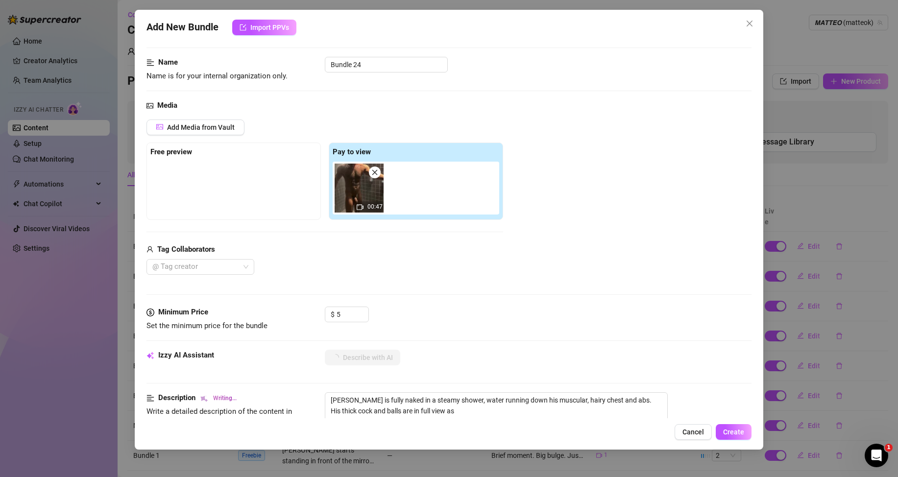
type textarea "[PERSON_NAME] is fully naked in a steamy shower, water running down his muscula…"
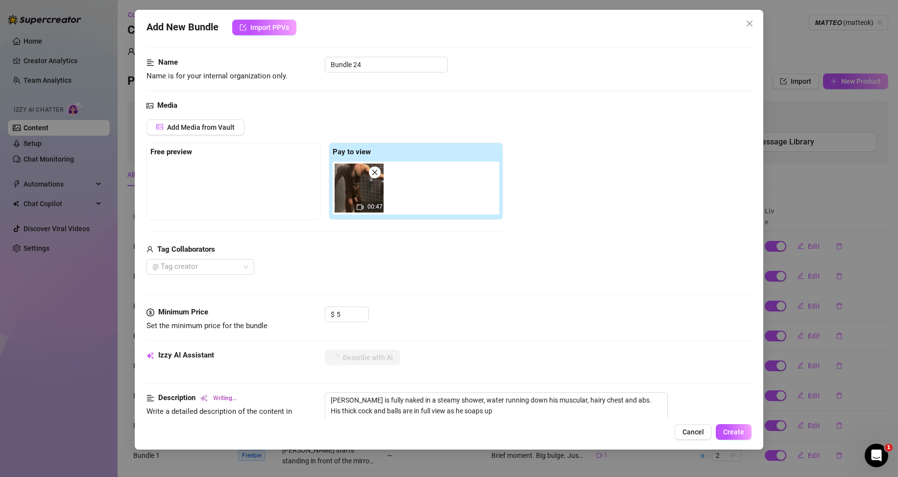
type textarea "[PERSON_NAME] is fully naked in a steamy shower, water running down his muscula…"
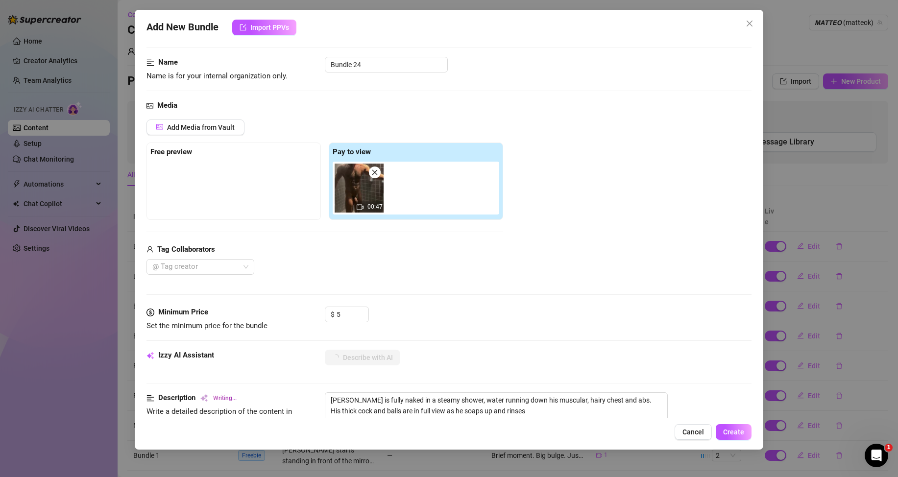
type textarea "[PERSON_NAME] is fully naked in a steamy shower, water running down his muscula…"
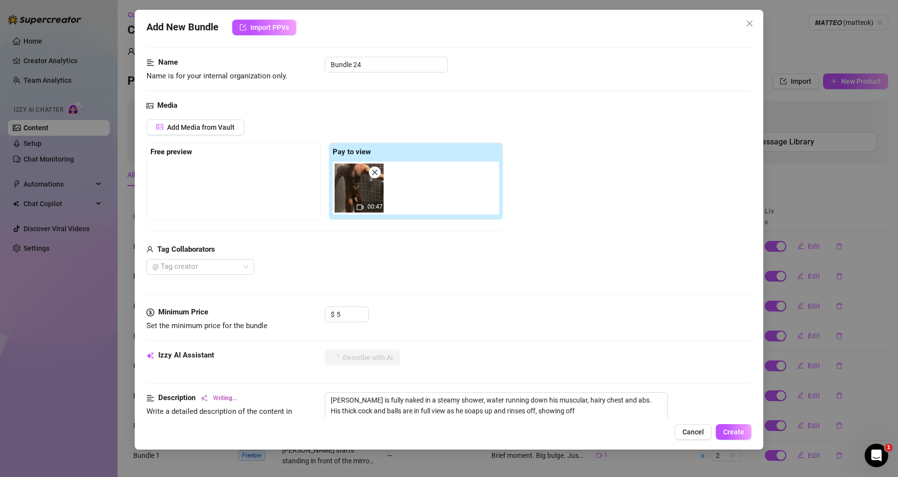
type textarea "[PERSON_NAME] is fully naked in a steamy shower, water running down his muscula…"
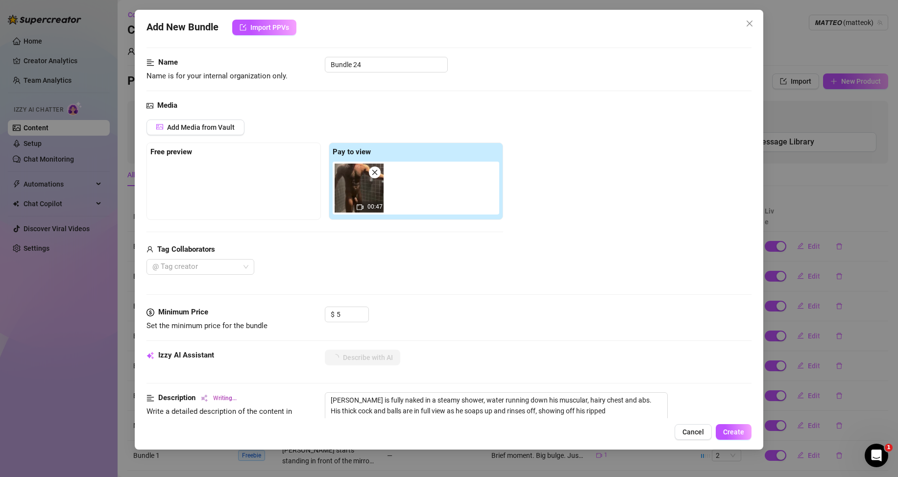
type textarea "[PERSON_NAME] is fully naked in a steamy shower, water running down his muscula…"
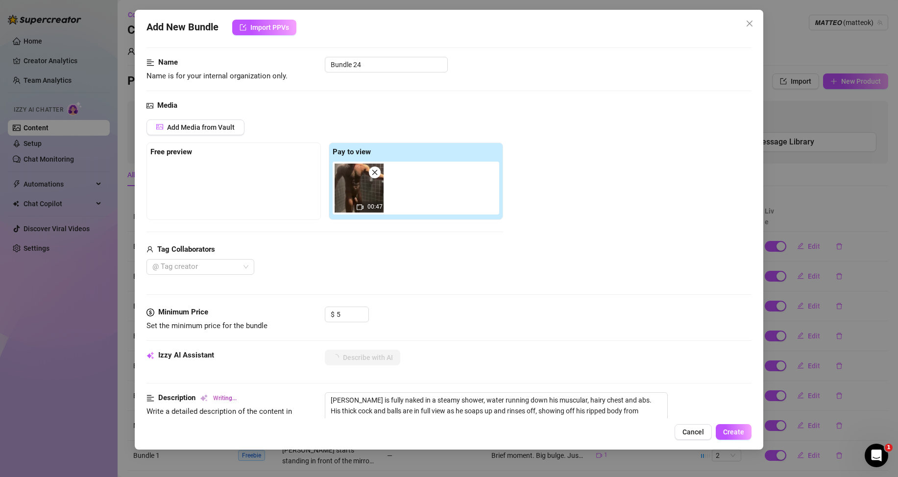
type textarea "[PERSON_NAME] is fully naked in a steamy shower, water running down his muscula…"
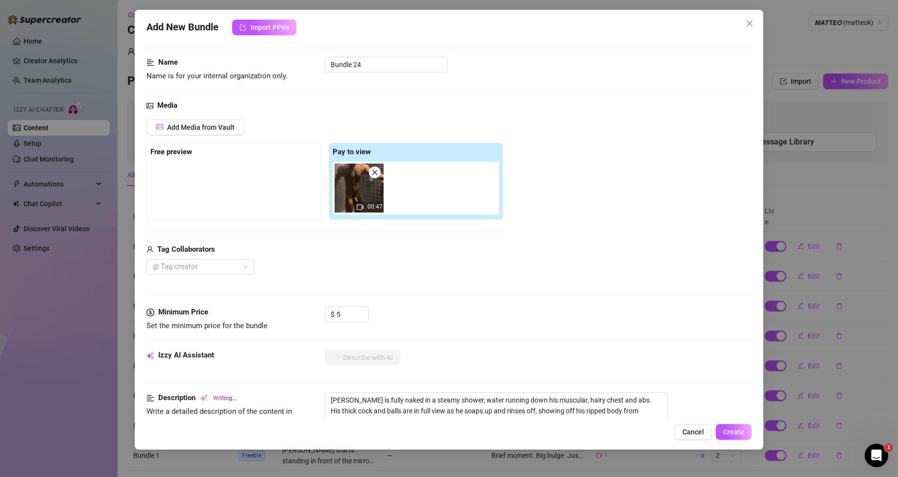
type textarea "[PERSON_NAME] is fully naked in a steamy shower, water running down his muscula…"
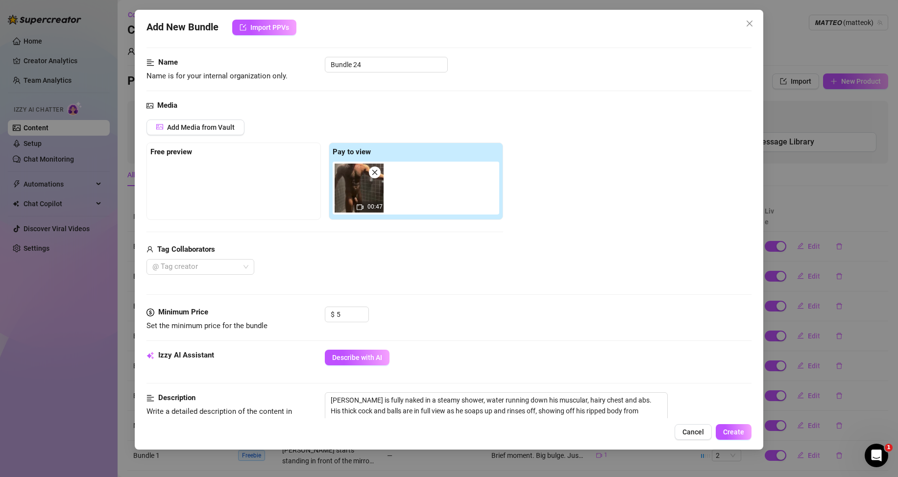
scroll to position [294, 0]
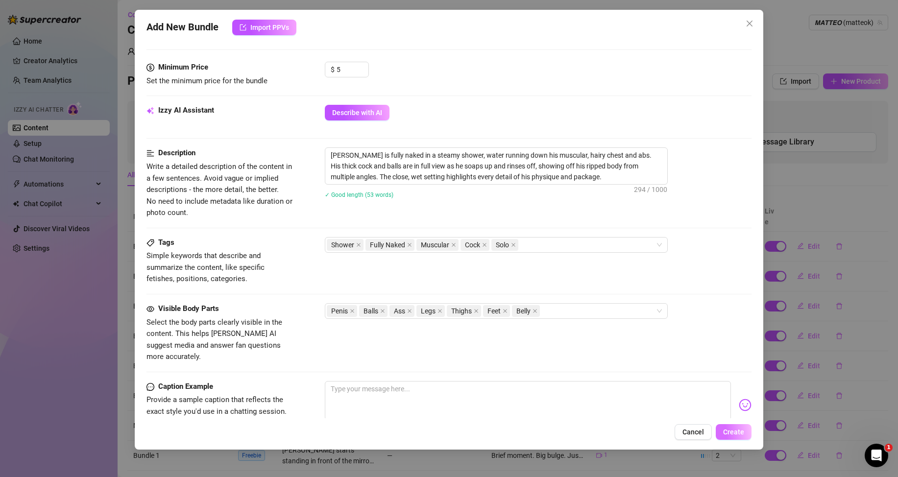
click at [735, 424] on button "Create" at bounding box center [734, 432] width 36 height 16
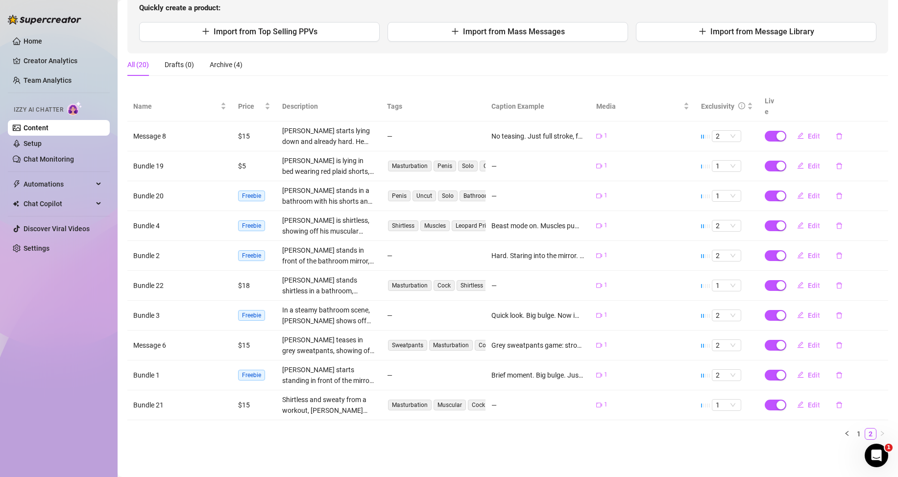
scroll to position [0, 0]
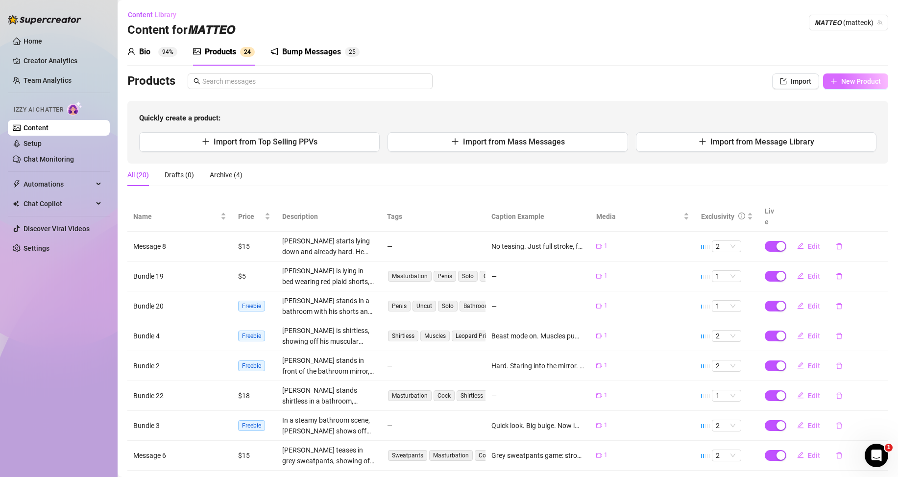
click at [848, 75] on button "New Product" at bounding box center [855, 81] width 65 height 16
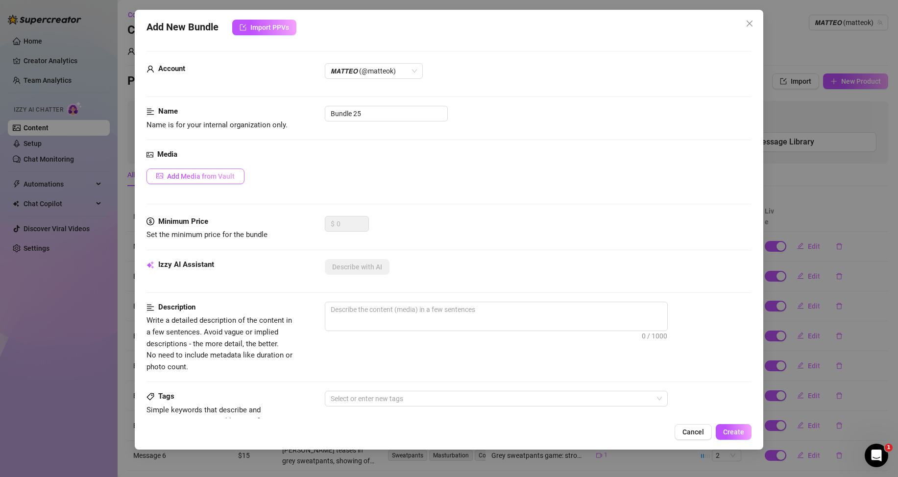
click at [240, 178] on button "Add Media from Vault" at bounding box center [195, 176] width 98 height 16
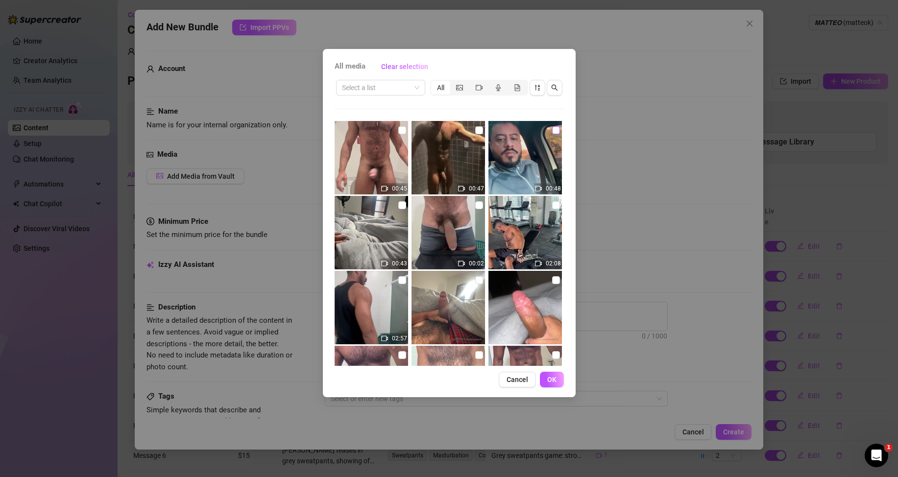
click at [552, 128] on input "checkbox" at bounding box center [556, 130] width 8 height 8
click at [547, 381] on span "OK" at bounding box center [551, 380] width 9 height 8
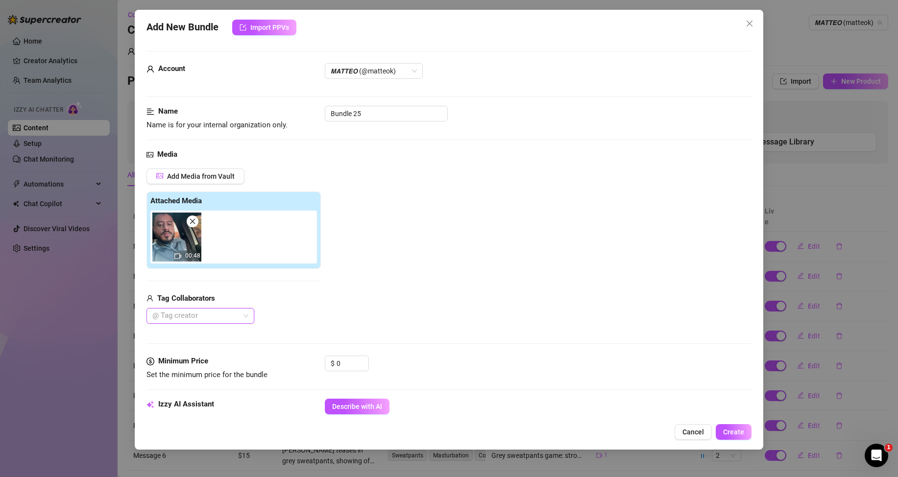
scroll to position [147, 0]
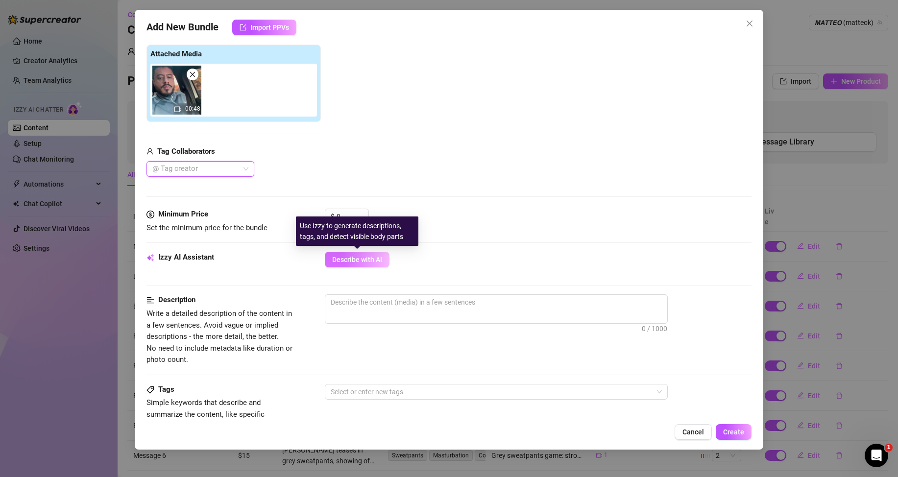
click at [347, 265] on button "Describe with AI" at bounding box center [357, 260] width 65 height 16
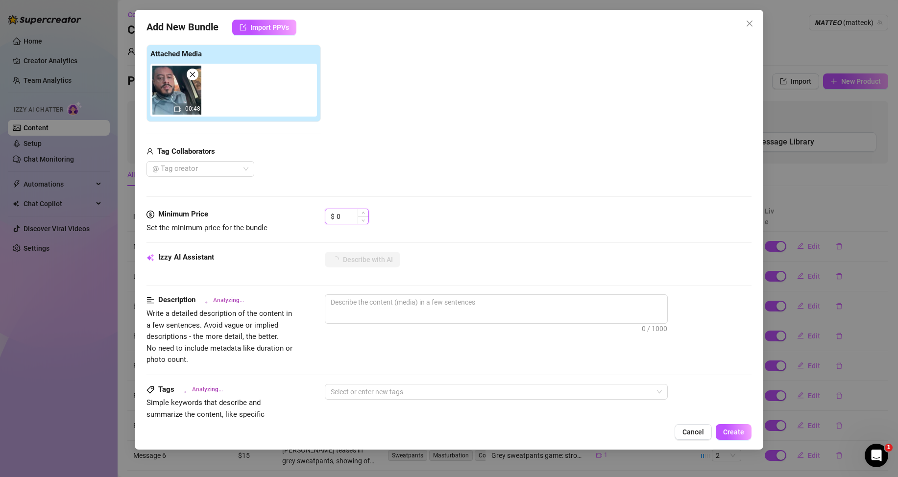
click at [341, 214] on input "0" at bounding box center [353, 216] width 32 height 15
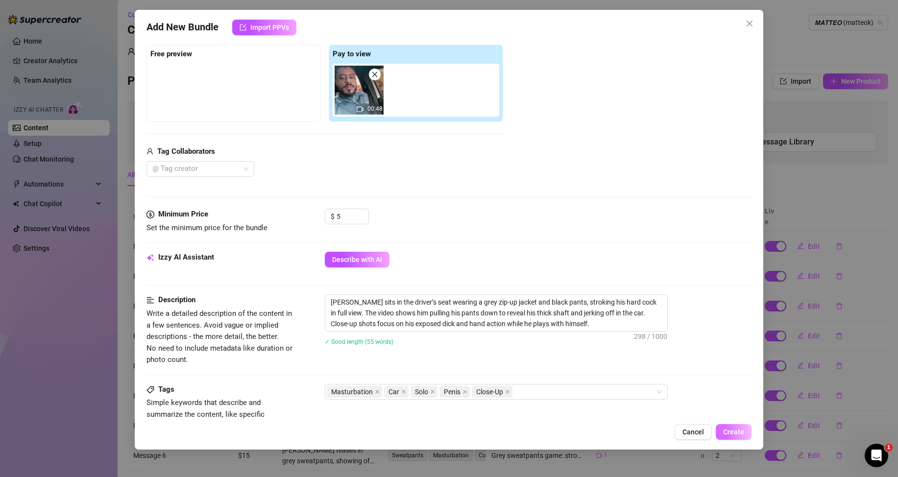
click at [731, 431] on span "Create" at bounding box center [733, 432] width 21 height 8
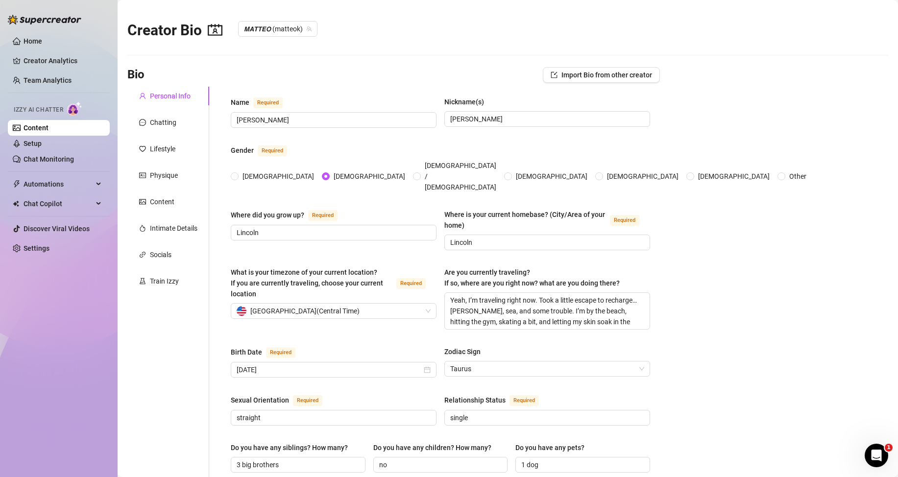
drag, startPoint x: 48, startPoint y: 125, endPoint x: 43, endPoint y: 124, distance: 5.0
click at [48, 125] on link "Content" at bounding box center [36, 128] width 25 height 8
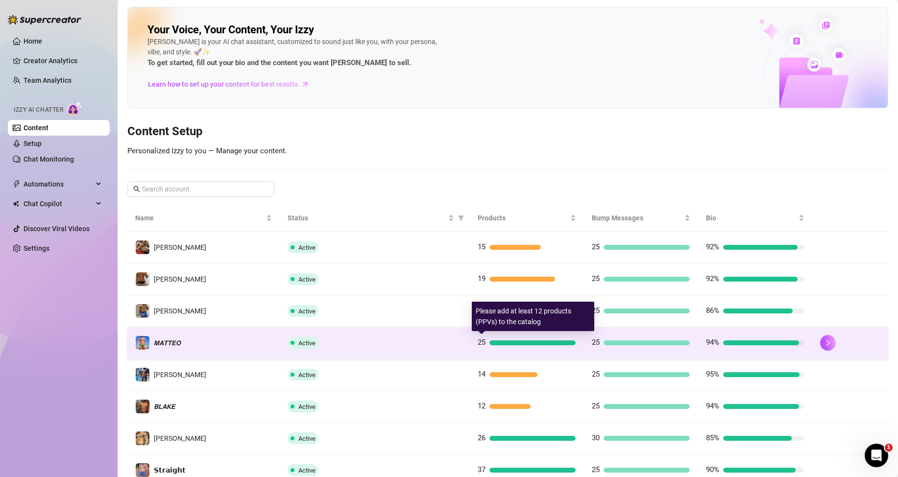
click at [489, 341] on div at bounding box center [532, 342] width 86 height 5
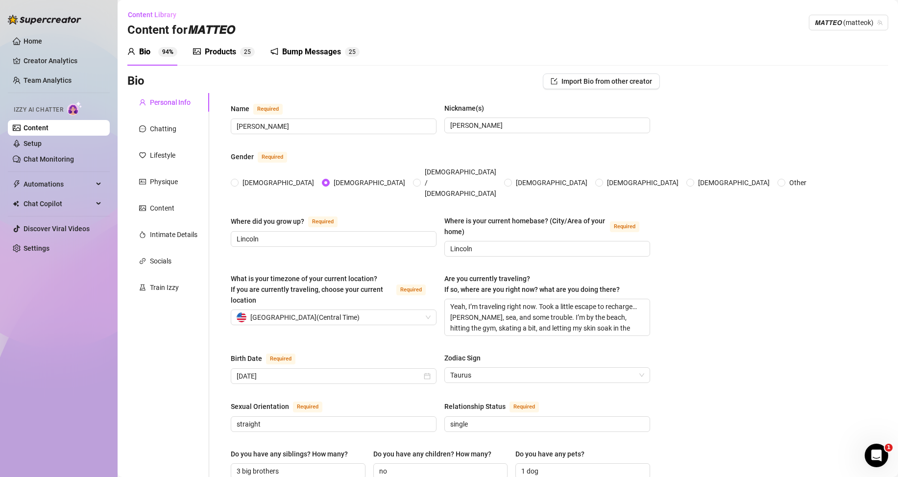
click at [219, 48] on div "Products" at bounding box center [220, 52] width 31 height 12
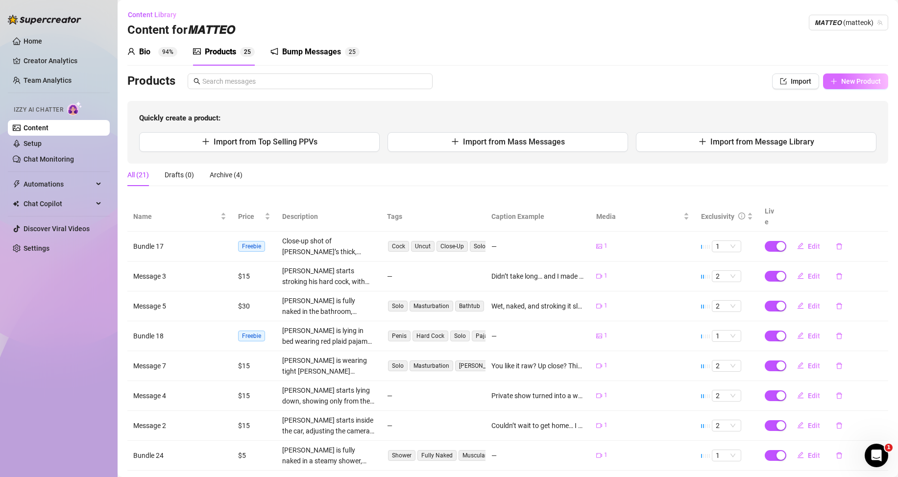
click at [868, 84] on span "New Product" at bounding box center [861, 81] width 40 height 8
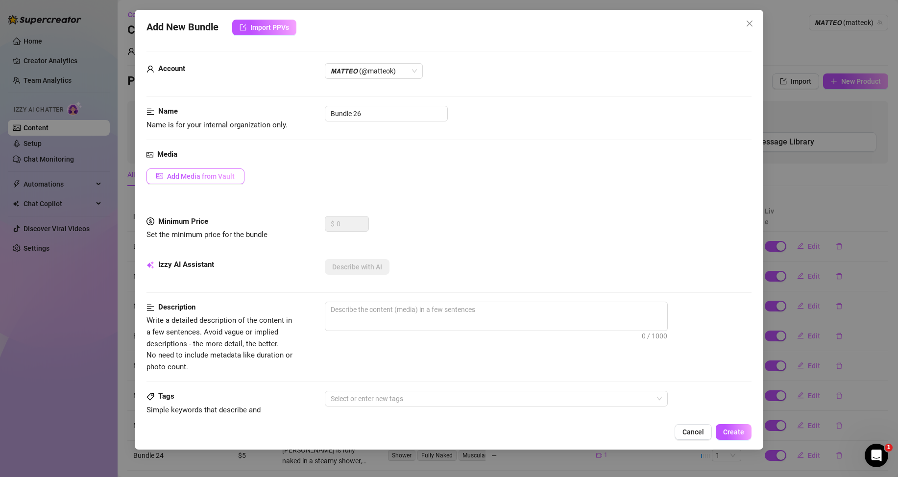
click at [215, 175] on span "Add Media from Vault" at bounding box center [201, 176] width 68 height 8
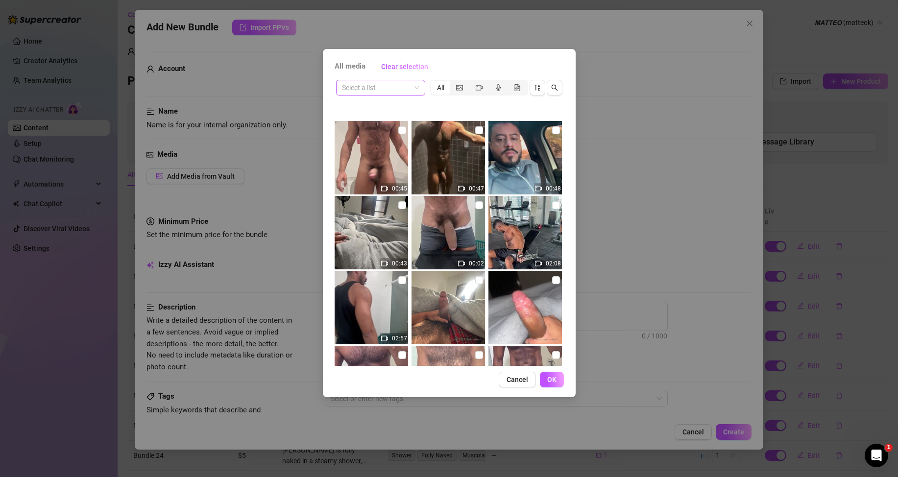
click at [382, 85] on input "search" at bounding box center [376, 87] width 69 height 15
click at [369, 136] on div "Messages" at bounding box center [380, 138] width 73 height 11
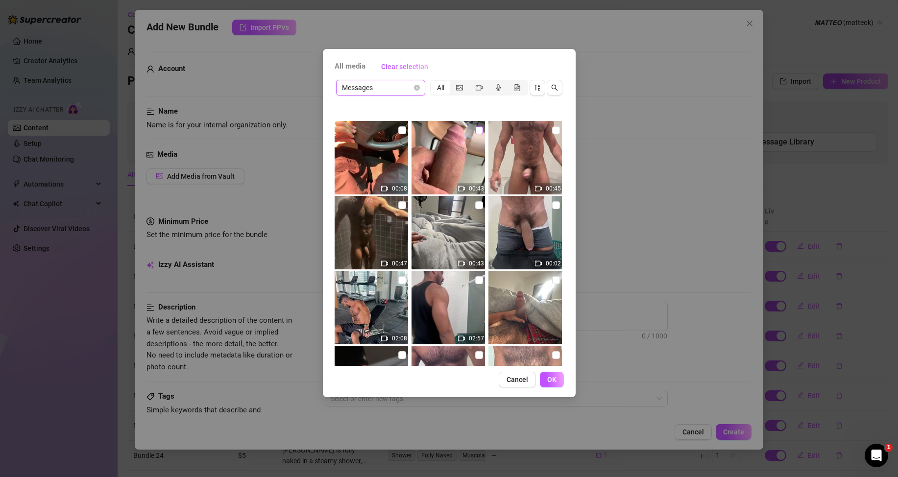
click at [475, 129] on input "checkbox" at bounding box center [479, 130] width 8 height 8
click at [549, 383] on span "OK" at bounding box center [551, 380] width 9 height 8
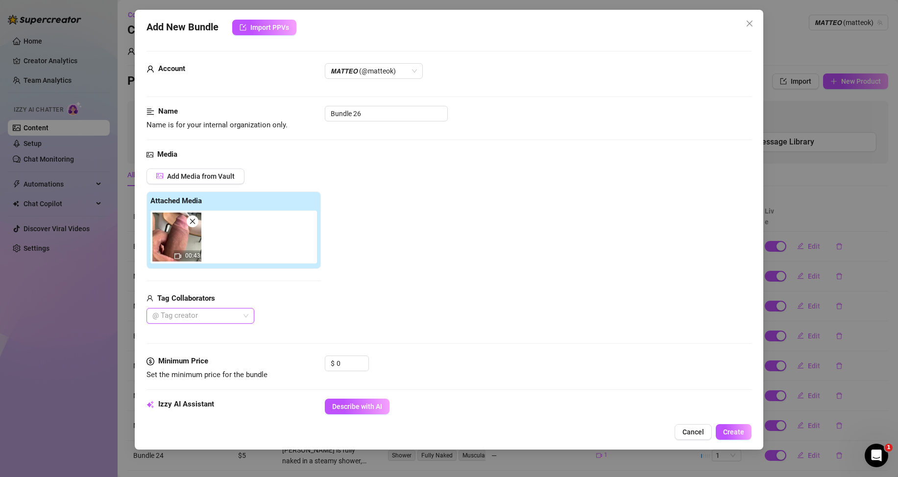
scroll to position [98, 0]
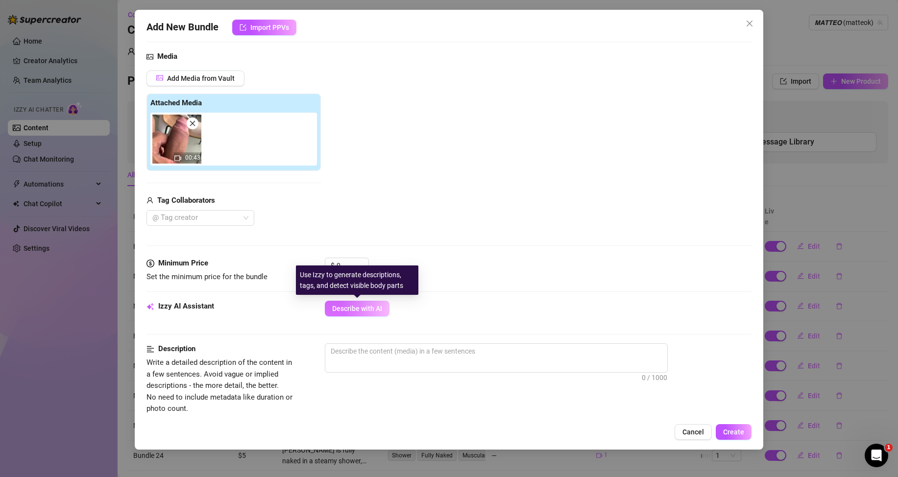
click at [360, 309] on span "Describe with AI" at bounding box center [357, 309] width 50 height 8
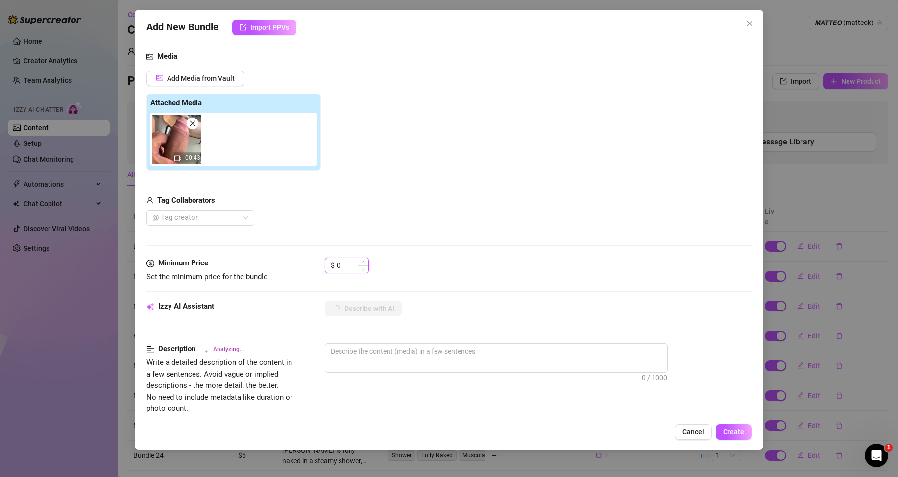
click at [348, 264] on input "0" at bounding box center [353, 265] width 32 height 15
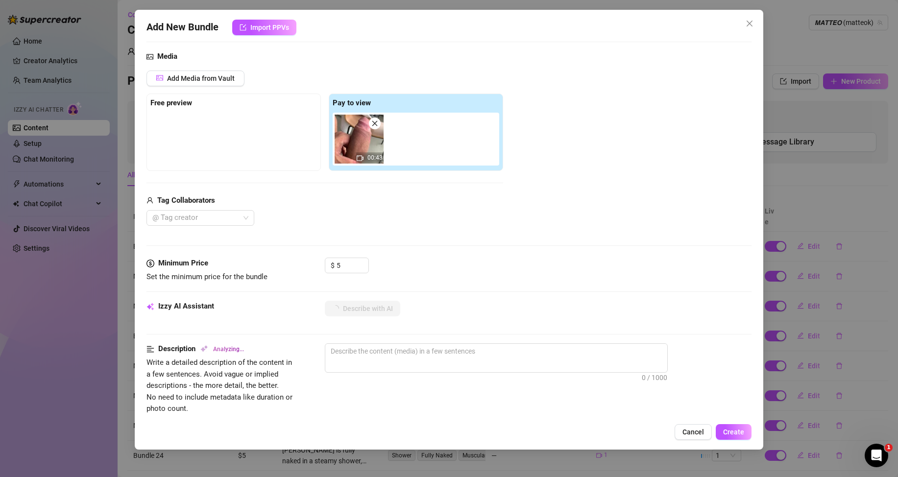
click at [540, 294] on div "Minimum Price Set the minimum price for the bundle $ 5" at bounding box center [448, 279] width 605 height 43
click at [351, 267] on input "5" at bounding box center [353, 265] width 32 height 15
click at [484, 281] on div "$ 5.99" at bounding box center [538, 270] width 427 height 24
click at [350, 266] on input "5.99" at bounding box center [353, 265] width 32 height 15
click at [455, 277] on div "$ 5" at bounding box center [538, 270] width 427 height 24
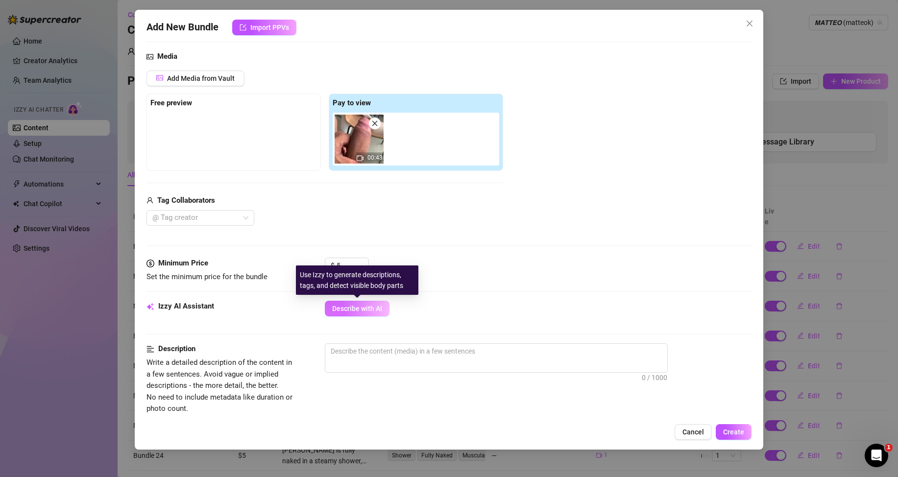
click at [361, 309] on span "Describe with AI" at bounding box center [357, 309] width 50 height 8
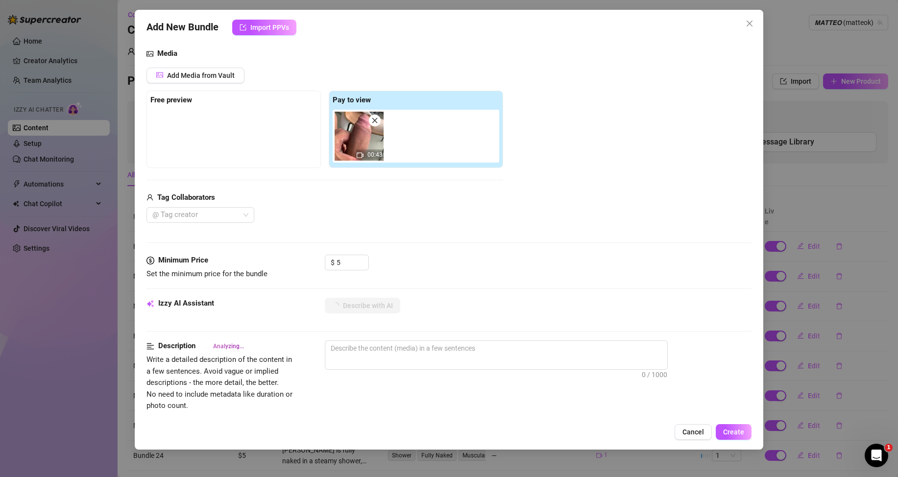
scroll to position [150, 0]
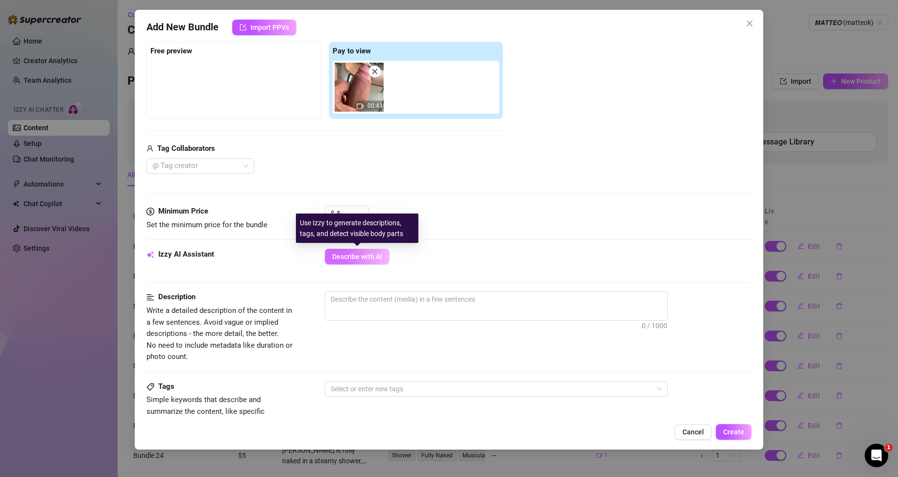
click at [352, 258] on span "Describe with AI" at bounding box center [357, 257] width 50 height 8
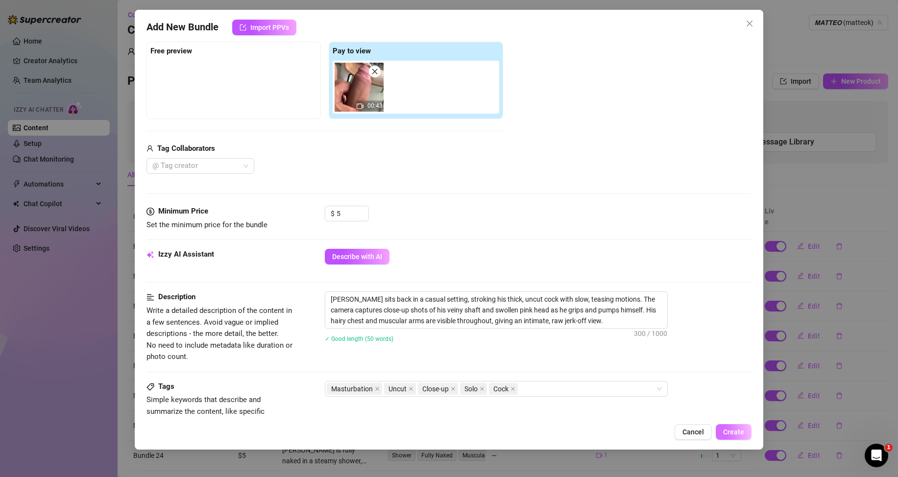
click at [734, 431] on span "Create" at bounding box center [733, 432] width 21 height 8
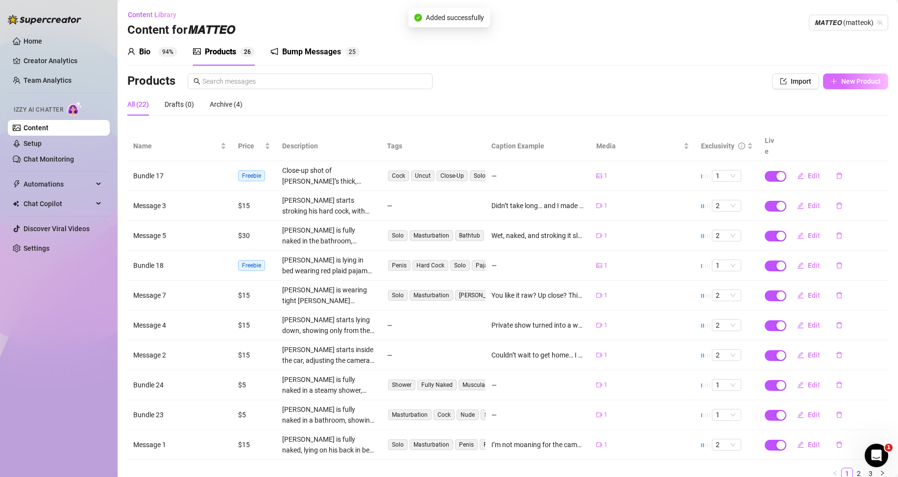
click at [848, 87] on button "New Product" at bounding box center [855, 81] width 65 height 16
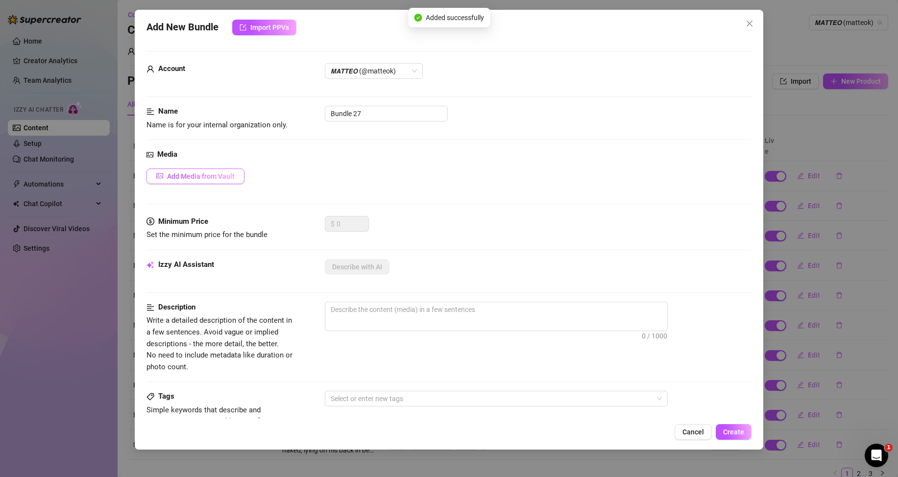
click at [226, 171] on button "Add Media from Vault" at bounding box center [195, 176] width 98 height 16
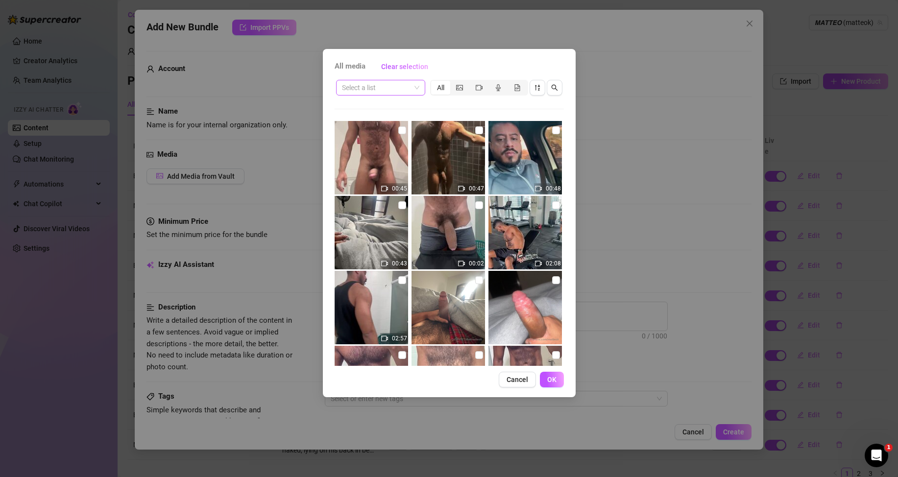
click at [376, 91] on input "search" at bounding box center [376, 87] width 69 height 15
click at [363, 135] on div "Messages" at bounding box center [380, 138] width 73 height 11
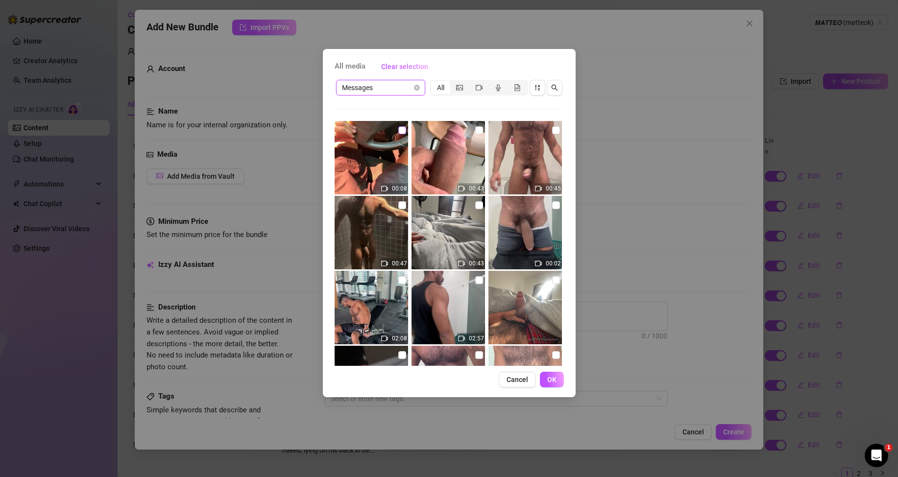
click at [398, 130] on input "checkbox" at bounding box center [402, 130] width 8 height 8
click at [552, 375] on button "OK" at bounding box center [552, 380] width 24 height 16
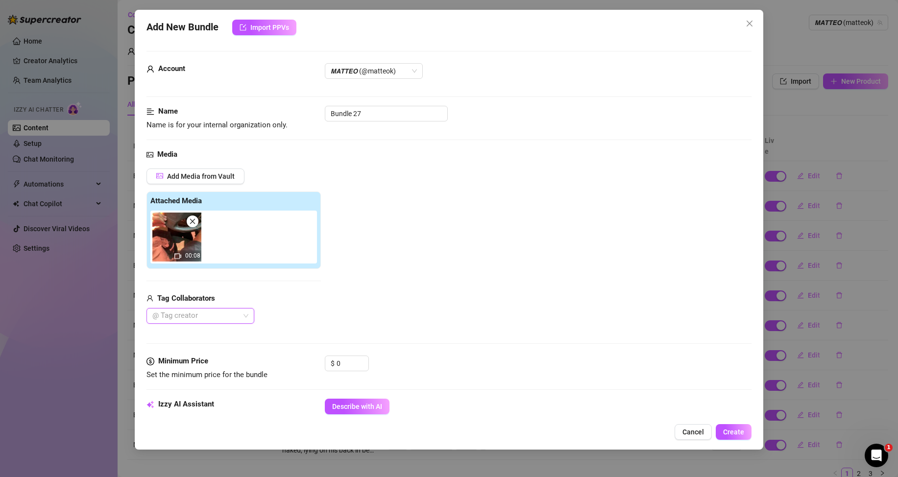
scroll to position [147, 0]
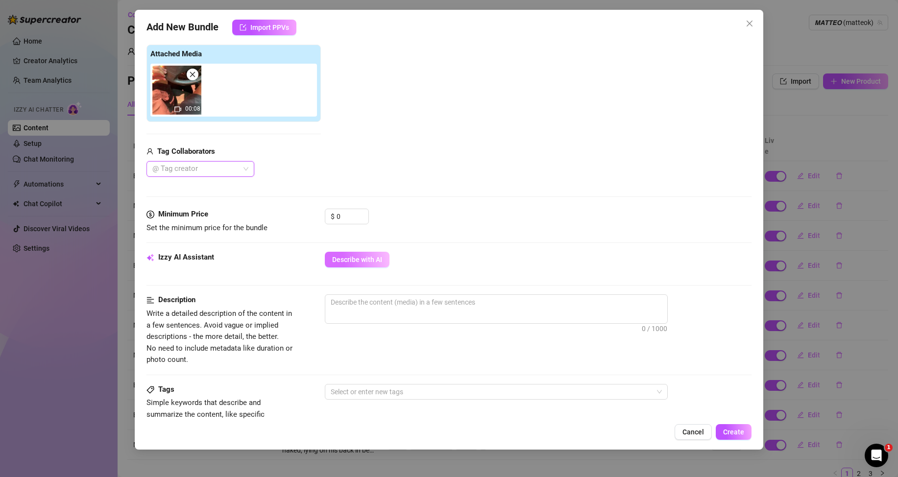
click at [349, 260] on span "Describe with AI" at bounding box center [357, 260] width 50 height 8
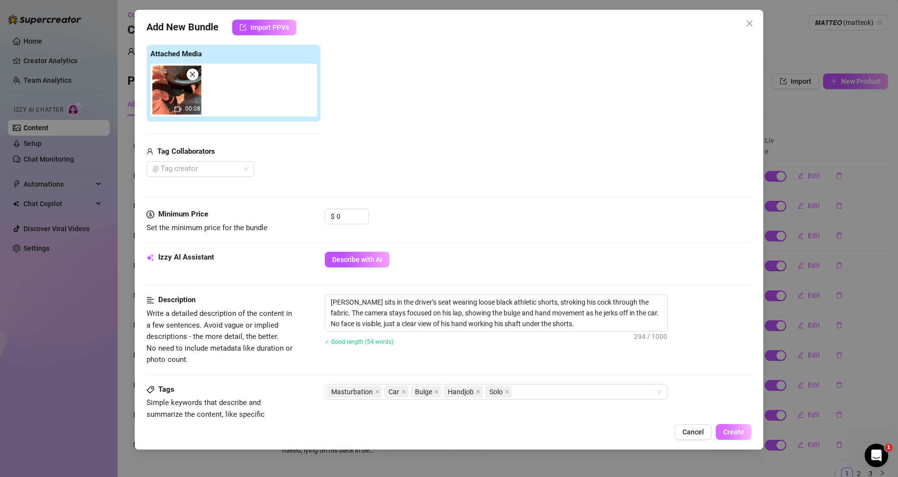
drag, startPoint x: 733, startPoint y: 435, endPoint x: 725, endPoint y: 426, distance: 12.2
click at [733, 434] on span "Create" at bounding box center [733, 432] width 21 height 8
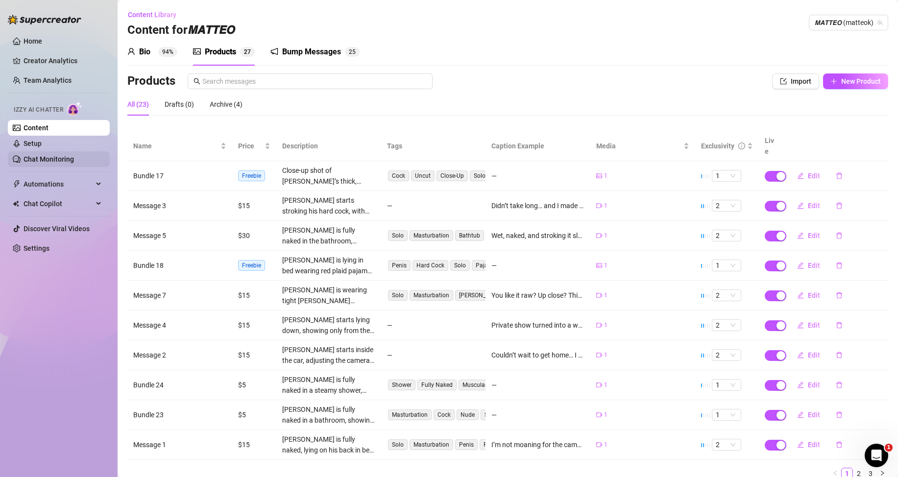
click at [34, 157] on link "Chat Monitoring" at bounding box center [49, 159] width 50 height 8
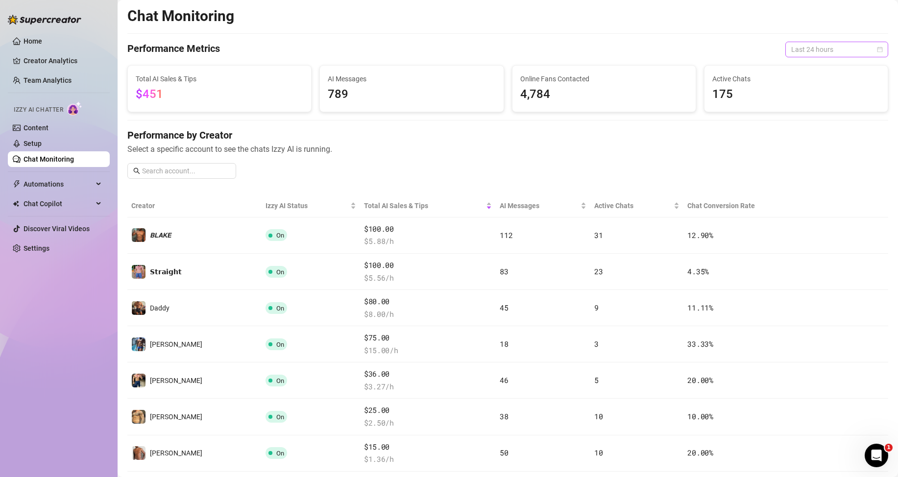
click at [819, 46] on span "Last 24 hours" at bounding box center [836, 49] width 91 height 15
click at [796, 84] on div "Last 7 days" at bounding box center [828, 84] width 87 height 11
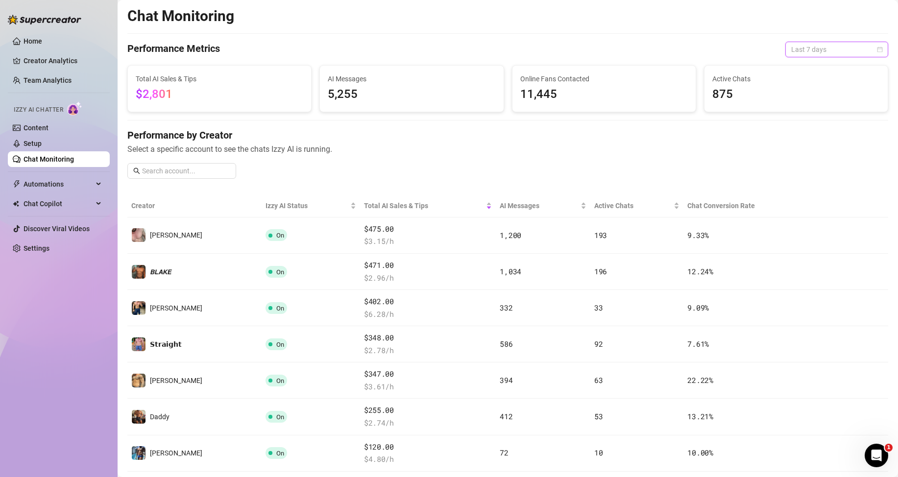
click at [800, 46] on span "Last 7 days" at bounding box center [836, 49] width 91 height 15
click at [790, 68] on div "Last 24 hours" at bounding box center [828, 69] width 87 height 11
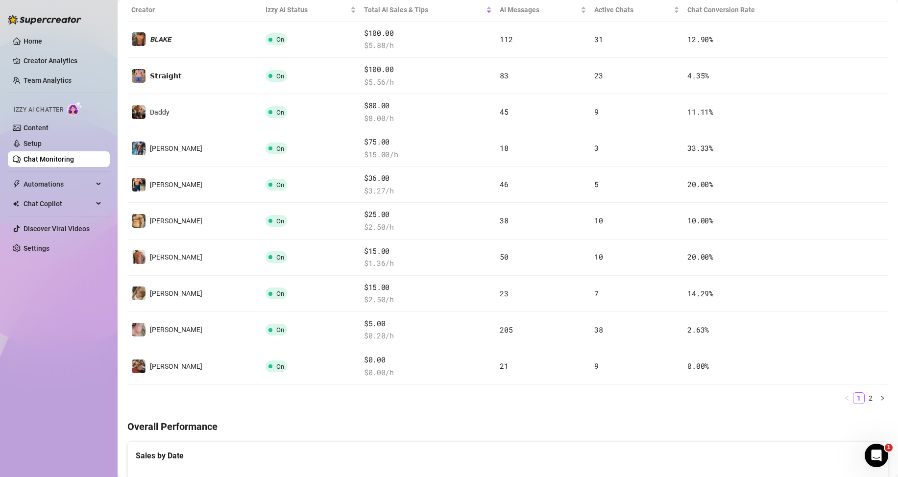
scroll to position [392, 0]
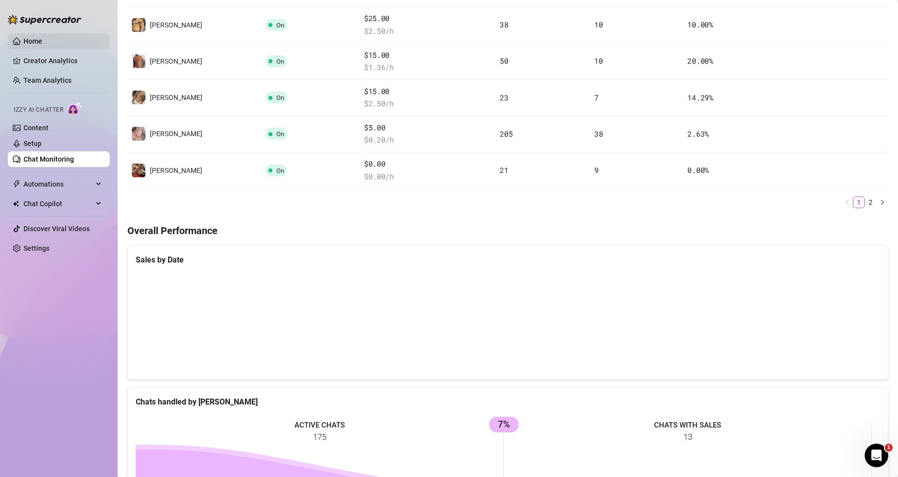
click at [37, 45] on link "Home" at bounding box center [33, 41] width 19 height 8
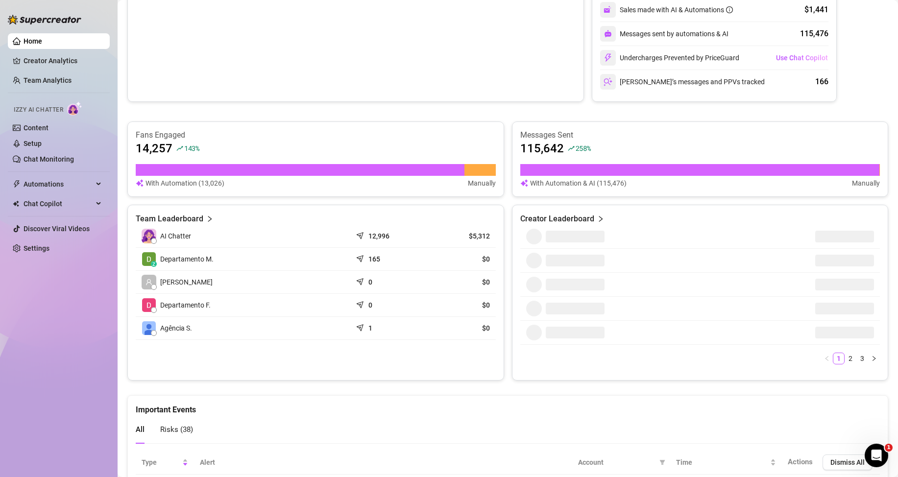
scroll to position [98, 0]
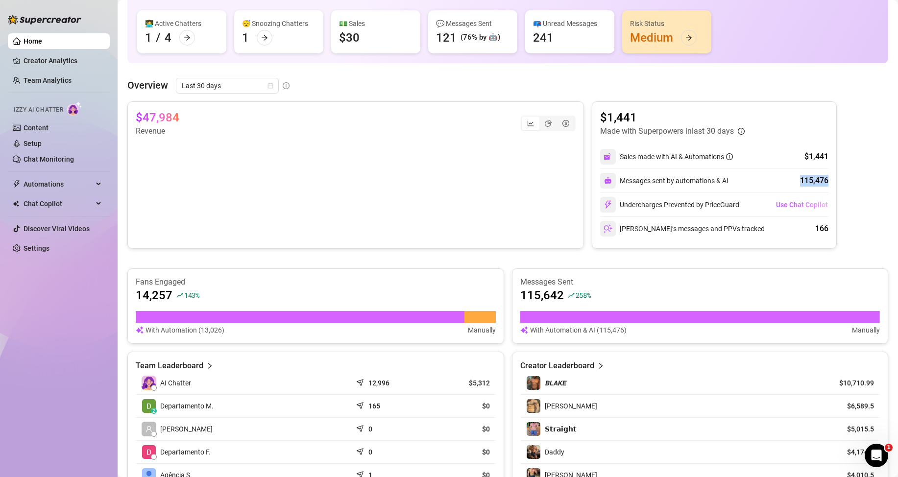
drag, startPoint x: 794, startPoint y: 180, endPoint x: 831, endPoint y: 180, distance: 36.2
click at [831, 180] on div "$1,441 Made with Superpowers in last 30 days Sales made with AI & Automations $…" at bounding box center [714, 174] width 245 height 147
click at [869, 180] on div "$47,984 Revenue $1,441 Made with Superpowers in last 30 days Sales made with AI…" at bounding box center [507, 174] width 761 height 147
click at [235, 85] on span "Last 30 days" at bounding box center [227, 85] width 91 height 15
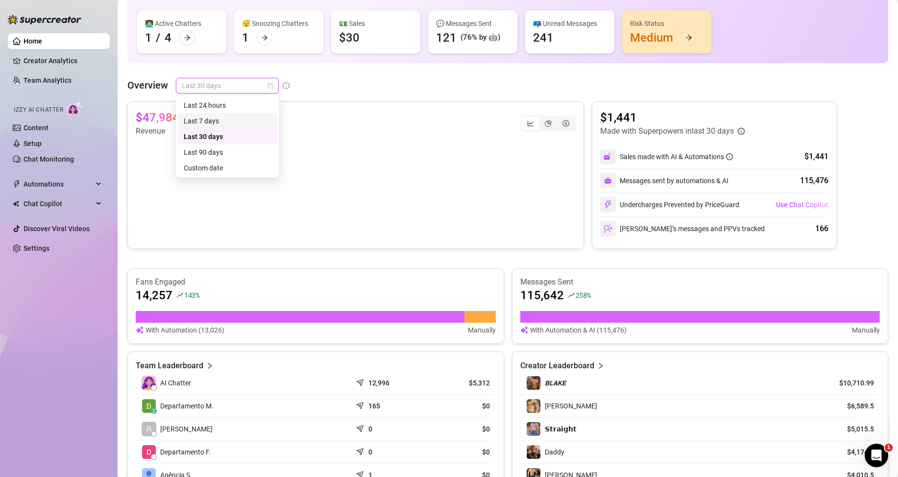
click at [217, 119] on div "Last 7 days" at bounding box center [227, 121] width 87 height 11
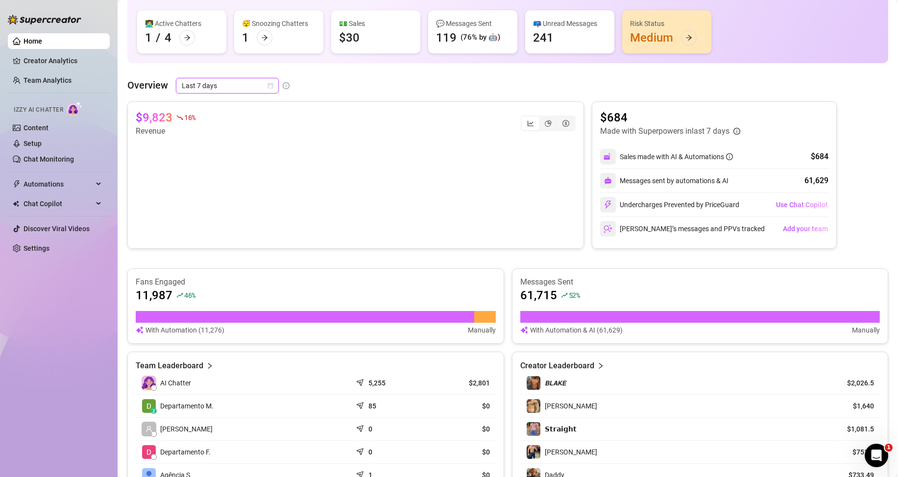
click at [210, 85] on span "Last 7 days" at bounding box center [227, 85] width 91 height 15
click at [223, 107] on div "Last 24 hours" at bounding box center [227, 105] width 87 height 11
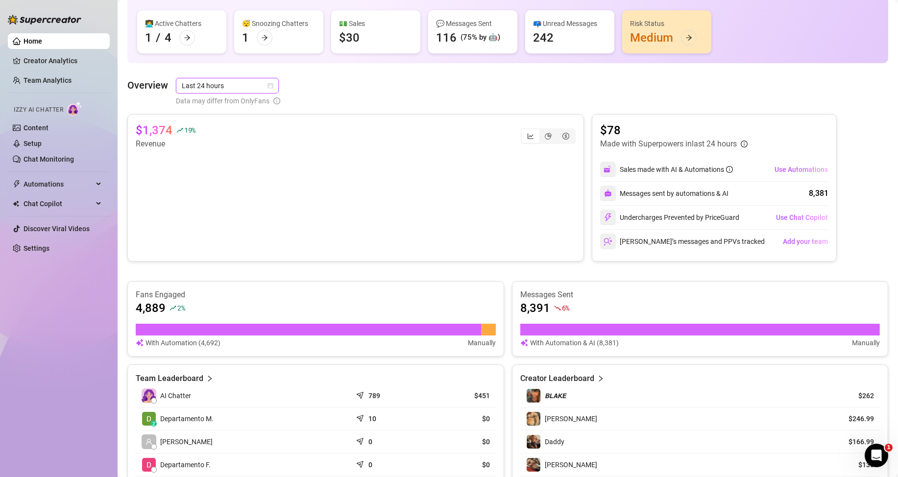
scroll to position [196, 0]
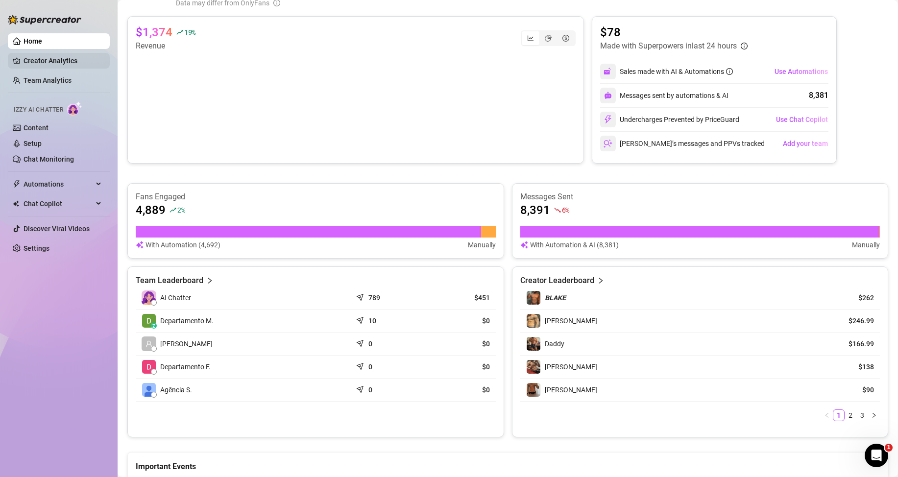
click at [48, 61] on link "Creator Analytics" at bounding box center [63, 61] width 78 height 16
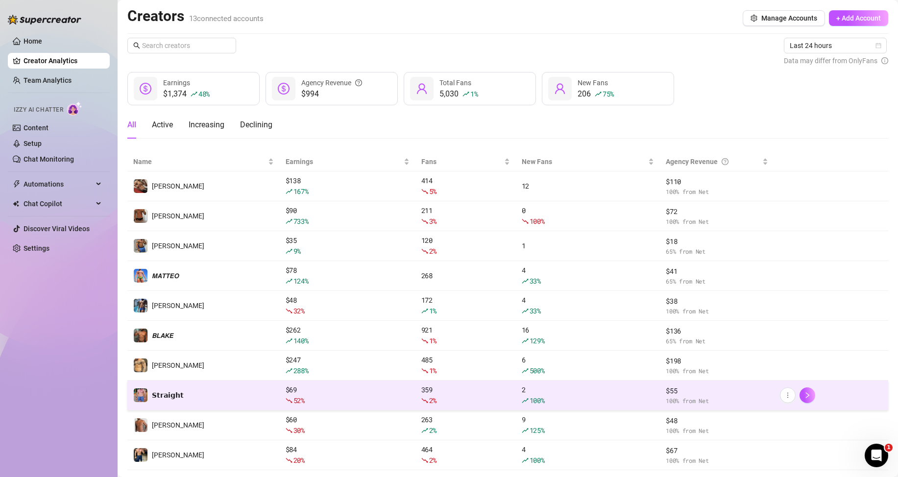
scroll to position [50, 0]
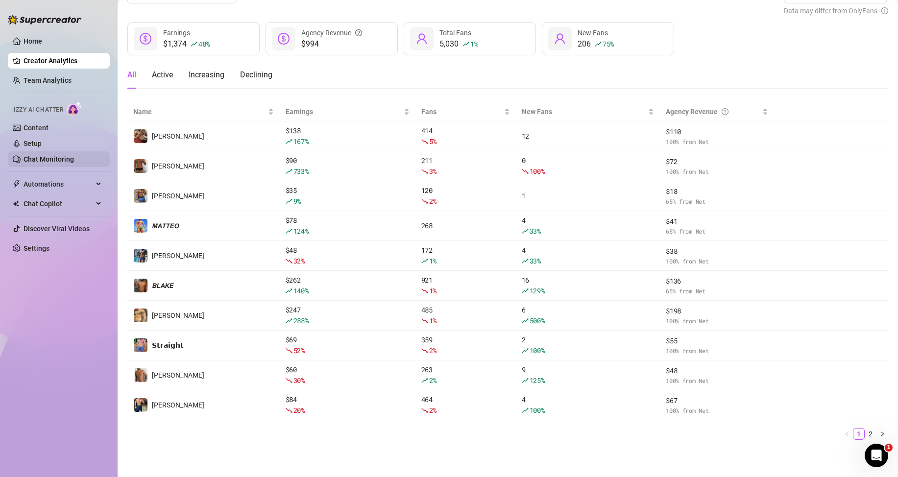
click at [43, 158] on link "Chat Monitoring" at bounding box center [49, 159] width 50 height 8
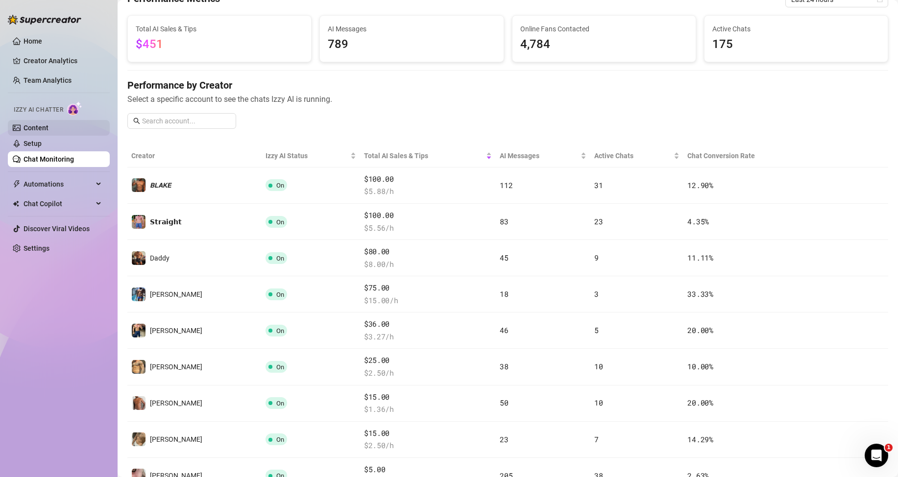
click at [39, 124] on link "Content" at bounding box center [36, 128] width 25 height 8
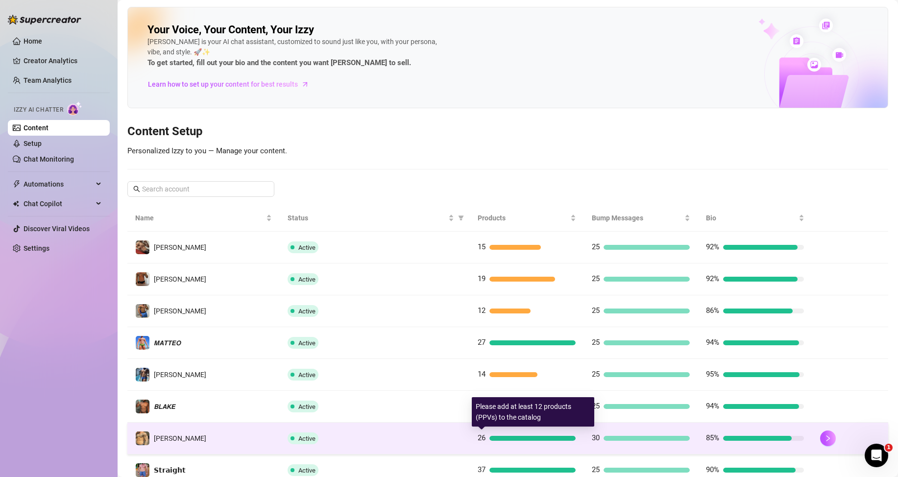
click at [489, 438] on div at bounding box center [532, 438] width 86 height 5
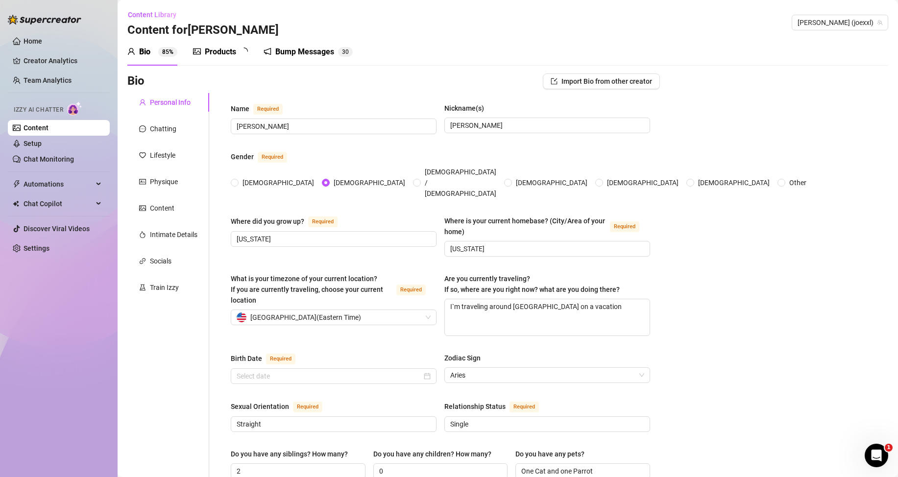
click at [231, 51] on div "Products" at bounding box center [220, 52] width 31 height 12
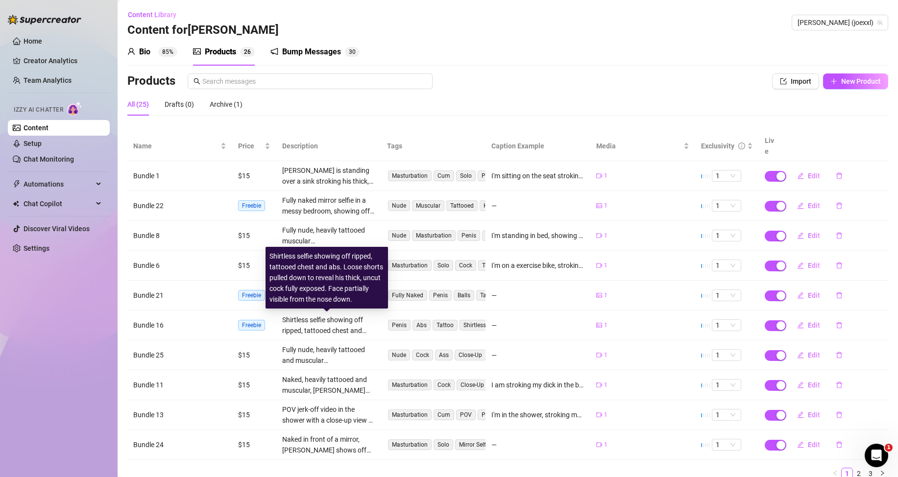
scroll to position [40, 0]
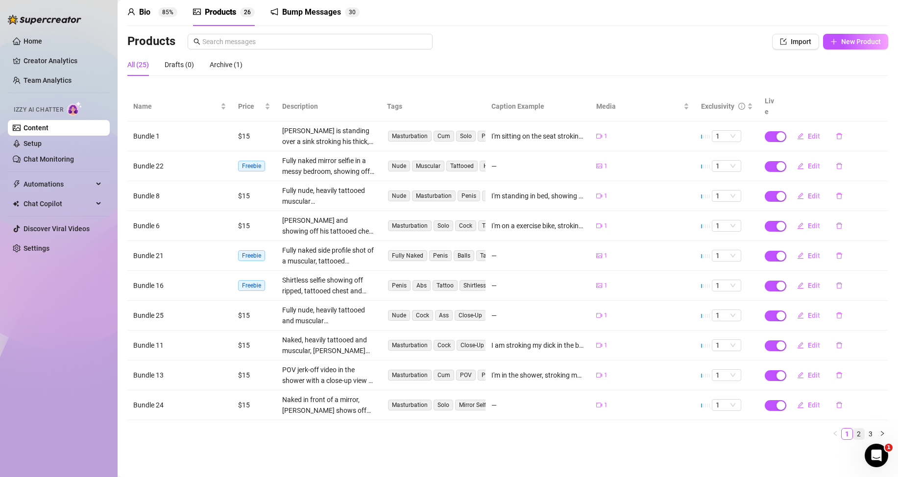
click at [853, 434] on link "2" at bounding box center [858, 434] width 11 height 11
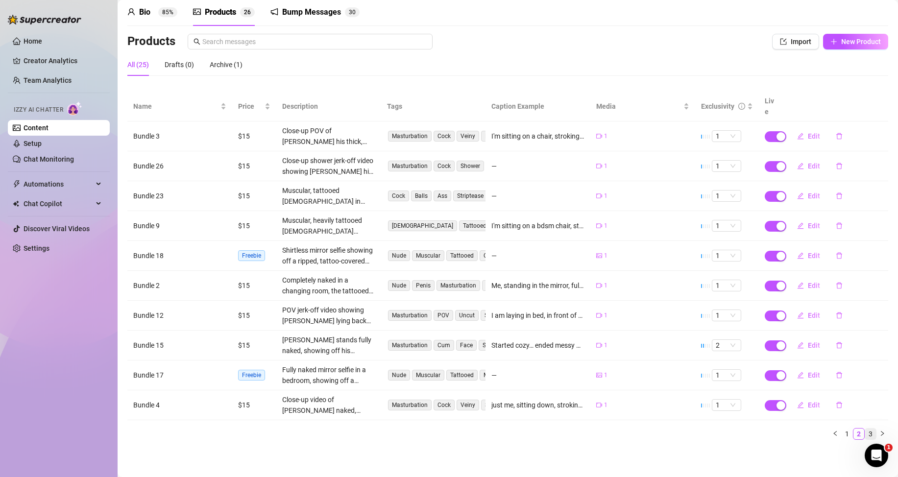
click at [866, 434] on link "3" at bounding box center [870, 434] width 11 height 11
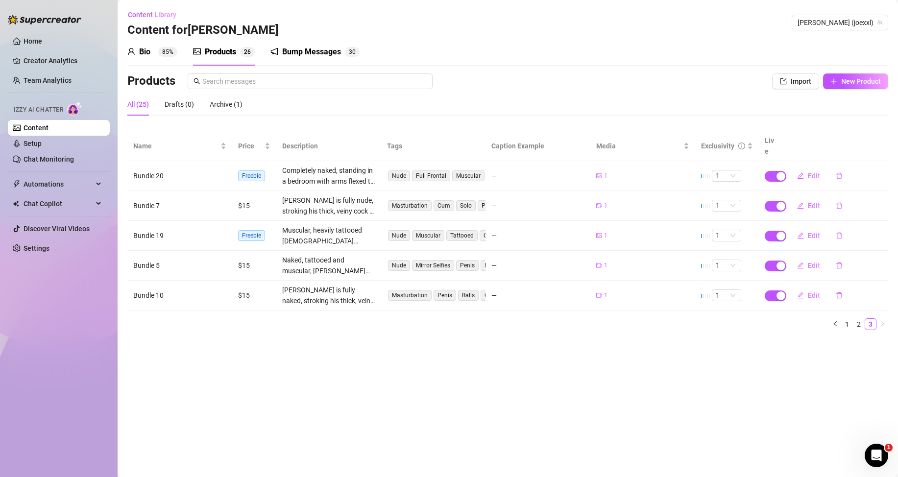
click at [45, 126] on link "Content" at bounding box center [36, 128] width 25 height 8
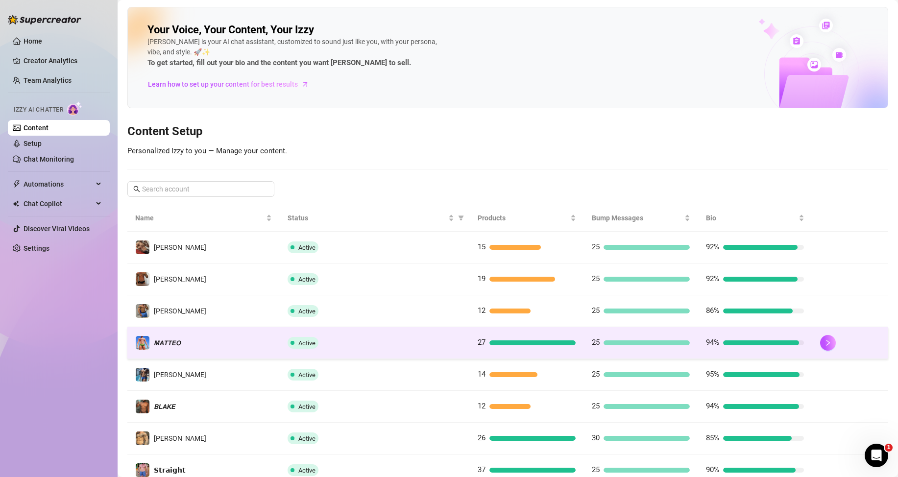
click at [527, 346] on div "27" at bounding box center [527, 343] width 98 height 12
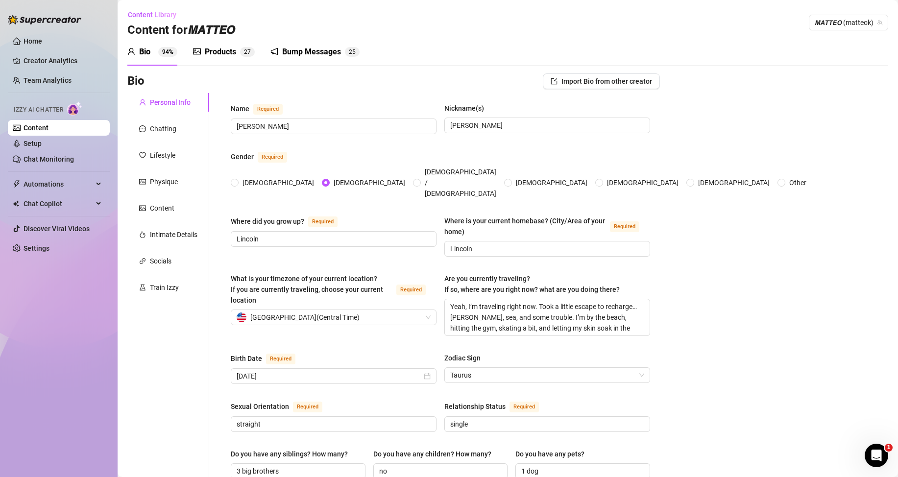
click at [226, 52] on div "Products" at bounding box center [220, 52] width 31 height 12
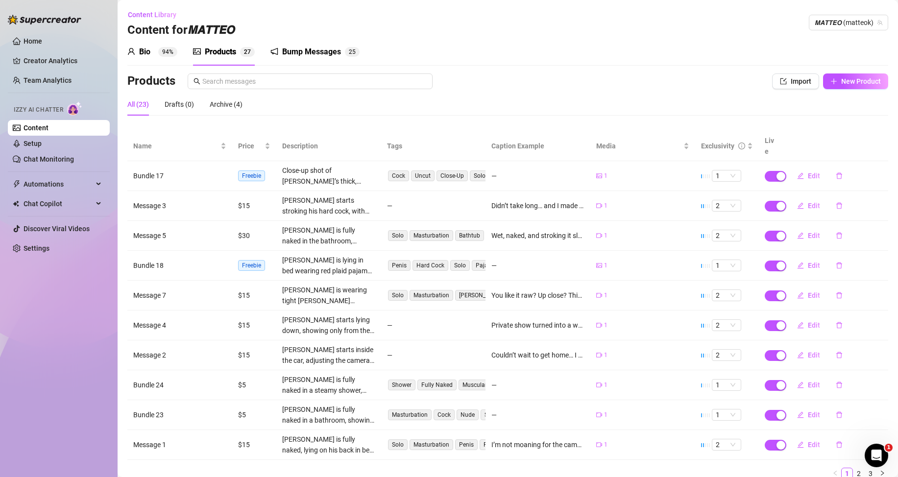
scroll to position [40, 0]
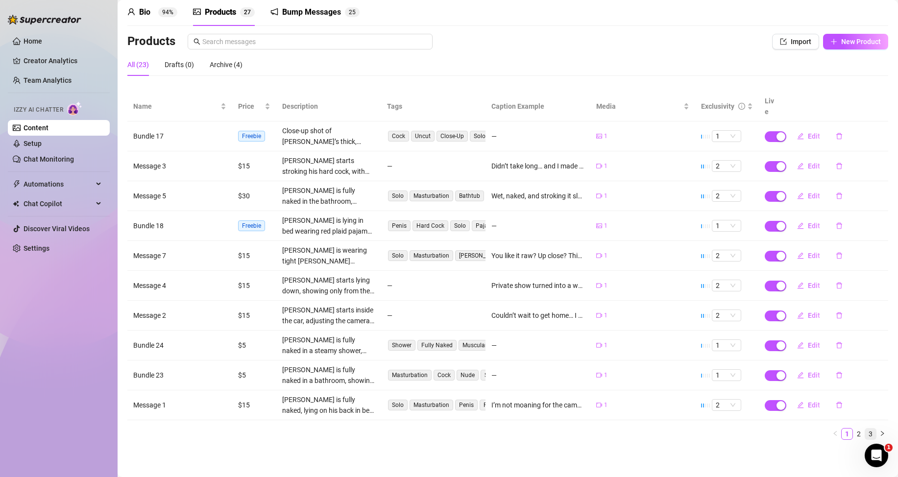
click at [866, 430] on link "3" at bounding box center [870, 434] width 11 height 11
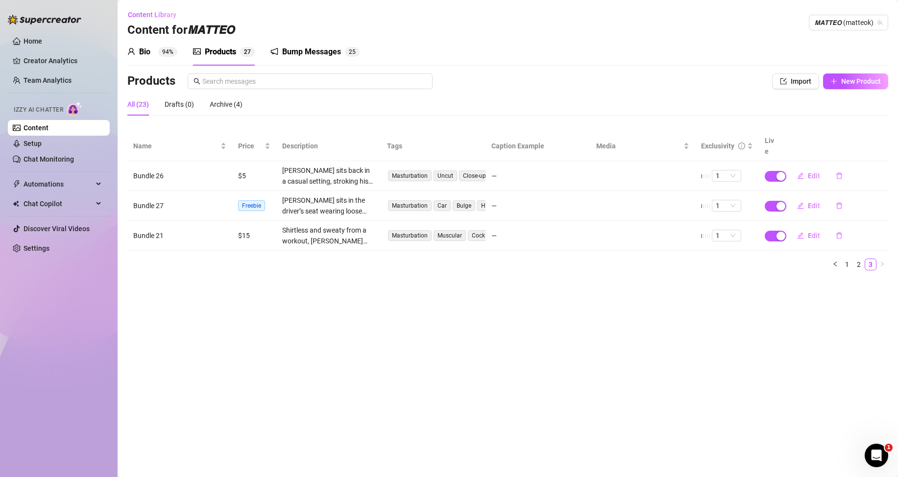
scroll to position [0, 0]
click at [781, 207] on div "button" at bounding box center [780, 206] width 9 height 9
click at [853, 180] on span "OK" at bounding box center [852, 183] width 9 height 8
click at [236, 105] on div "Archive (4)" at bounding box center [226, 104] width 33 height 11
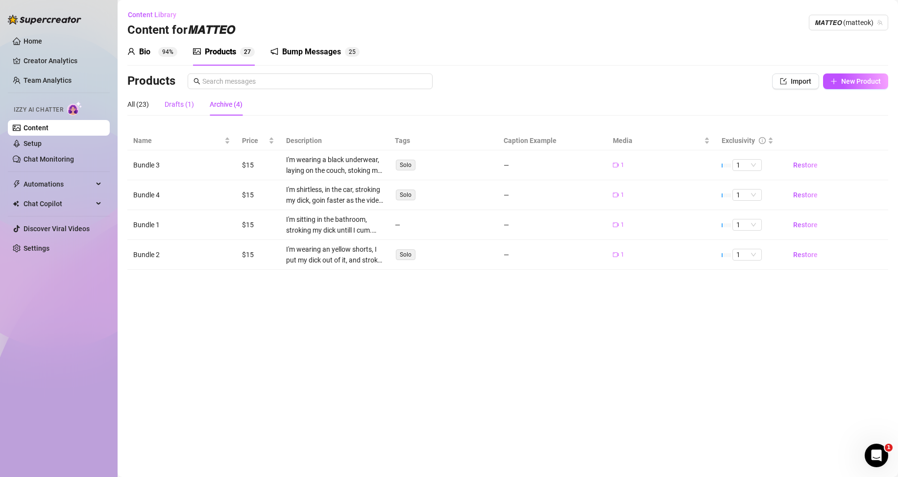
click at [170, 101] on div "Drafts (1)" at bounding box center [179, 104] width 29 height 11
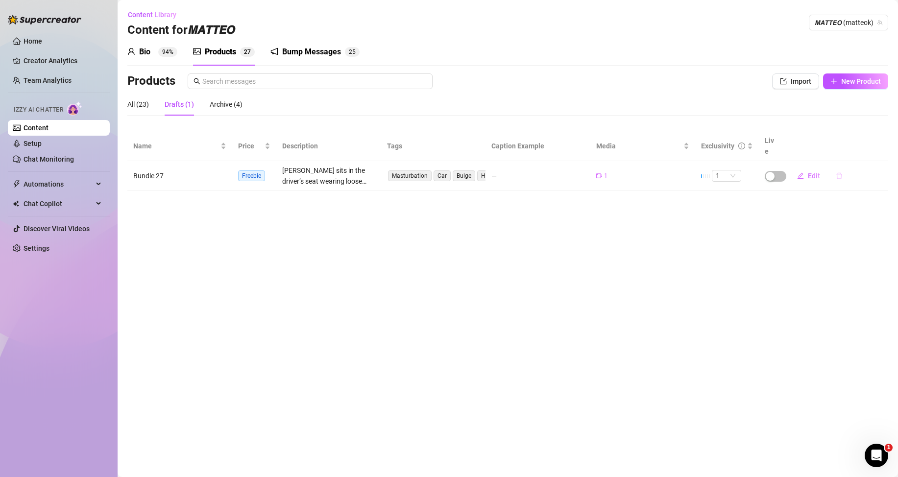
click at [840, 175] on icon "delete" at bounding box center [839, 175] width 7 height 7
click at [881, 147] on span "Yes" at bounding box center [883, 150] width 12 height 8
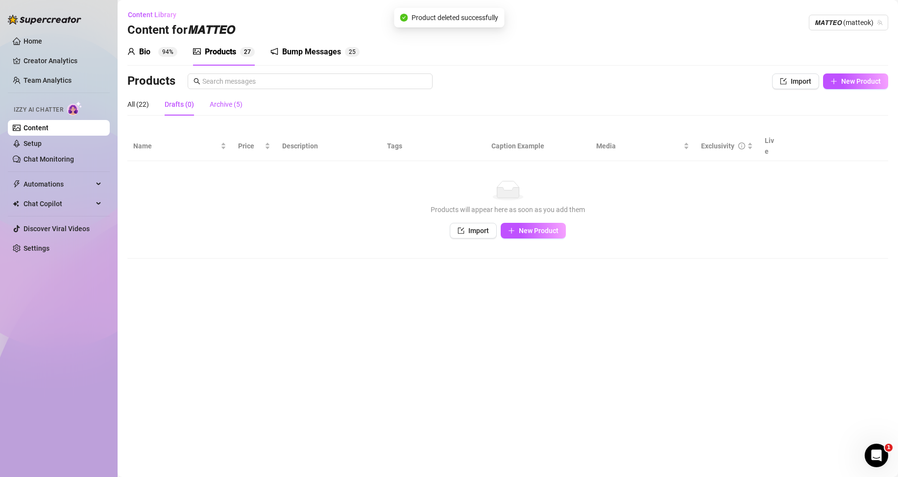
click at [231, 105] on div "Archive (5)" at bounding box center [226, 104] width 33 height 11
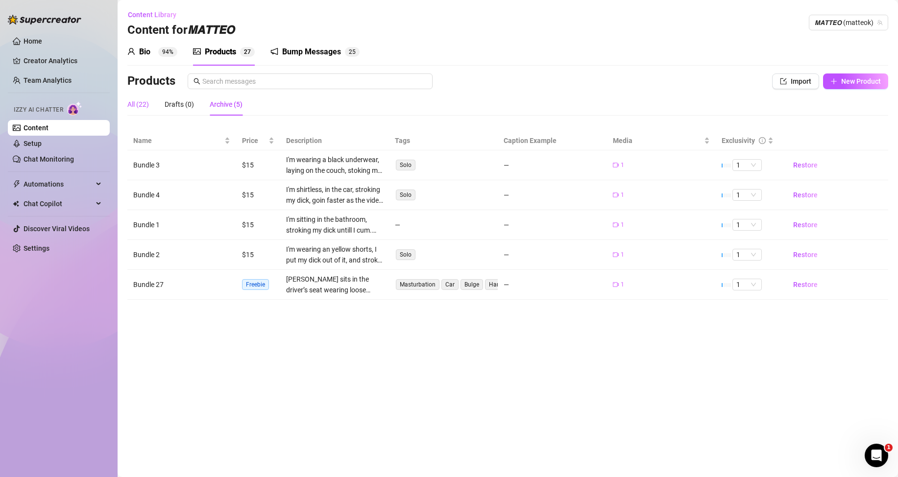
click at [144, 105] on div "All (22)" at bounding box center [138, 104] width 22 height 11
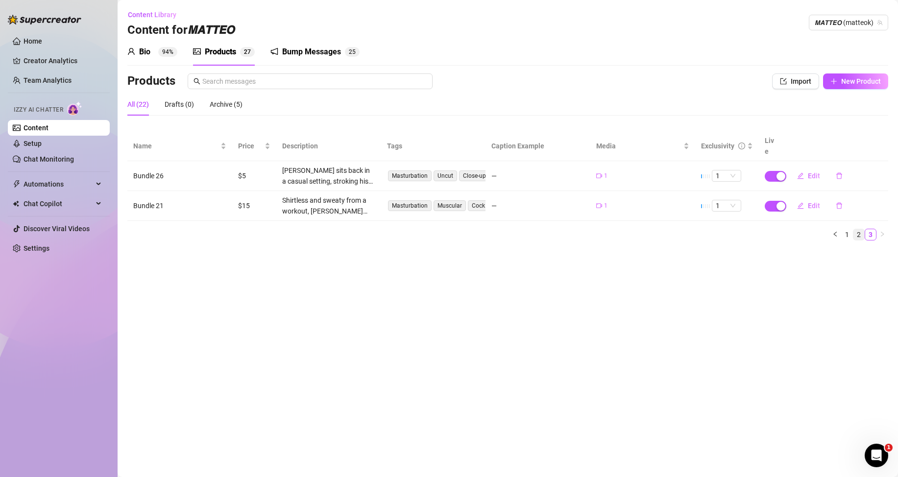
click at [858, 235] on link "2" at bounding box center [858, 234] width 11 height 11
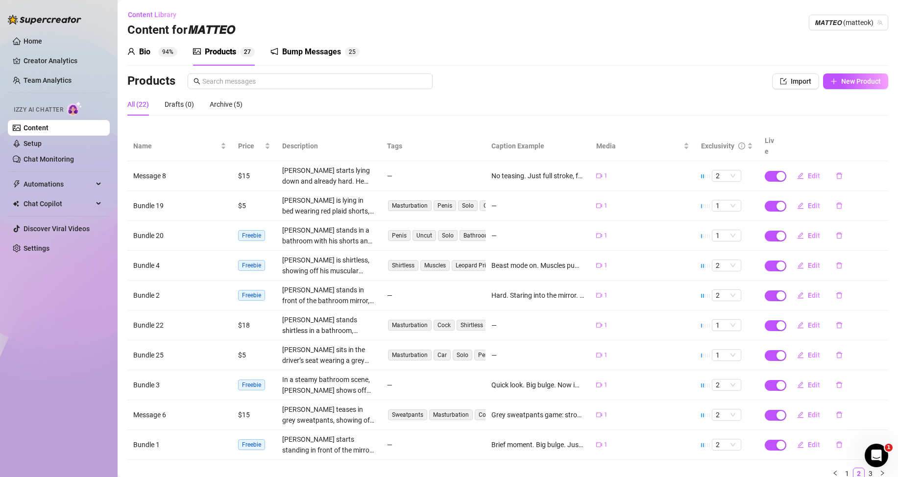
scroll to position [40, 0]
